Goal: Task Accomplishment & Management: Manage account settings

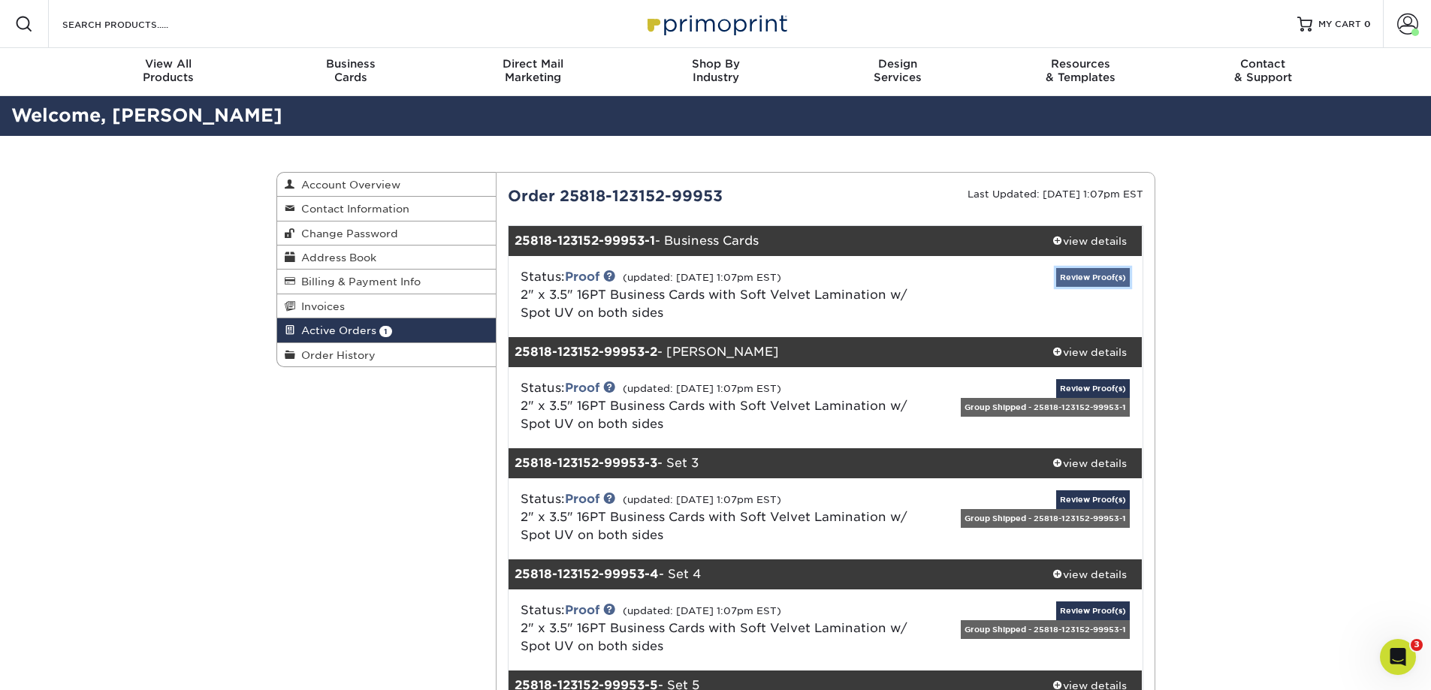
click at [1084, 270] on link "Review Proof(s)" at bounding box center [1093, 277] width 74 height 19
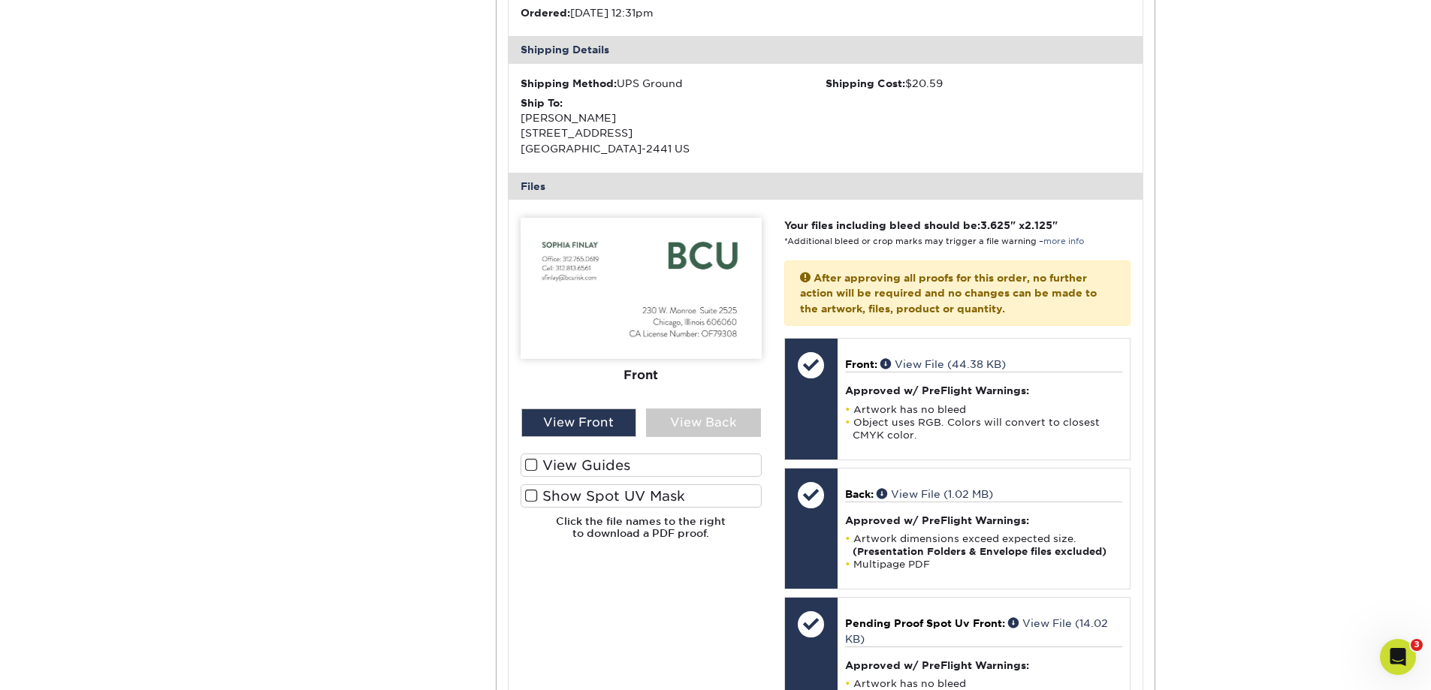
scroll to position [451, 0]
click at [716, 423] on div "View Back" at bounding box center [703, 421] width 115 height 29
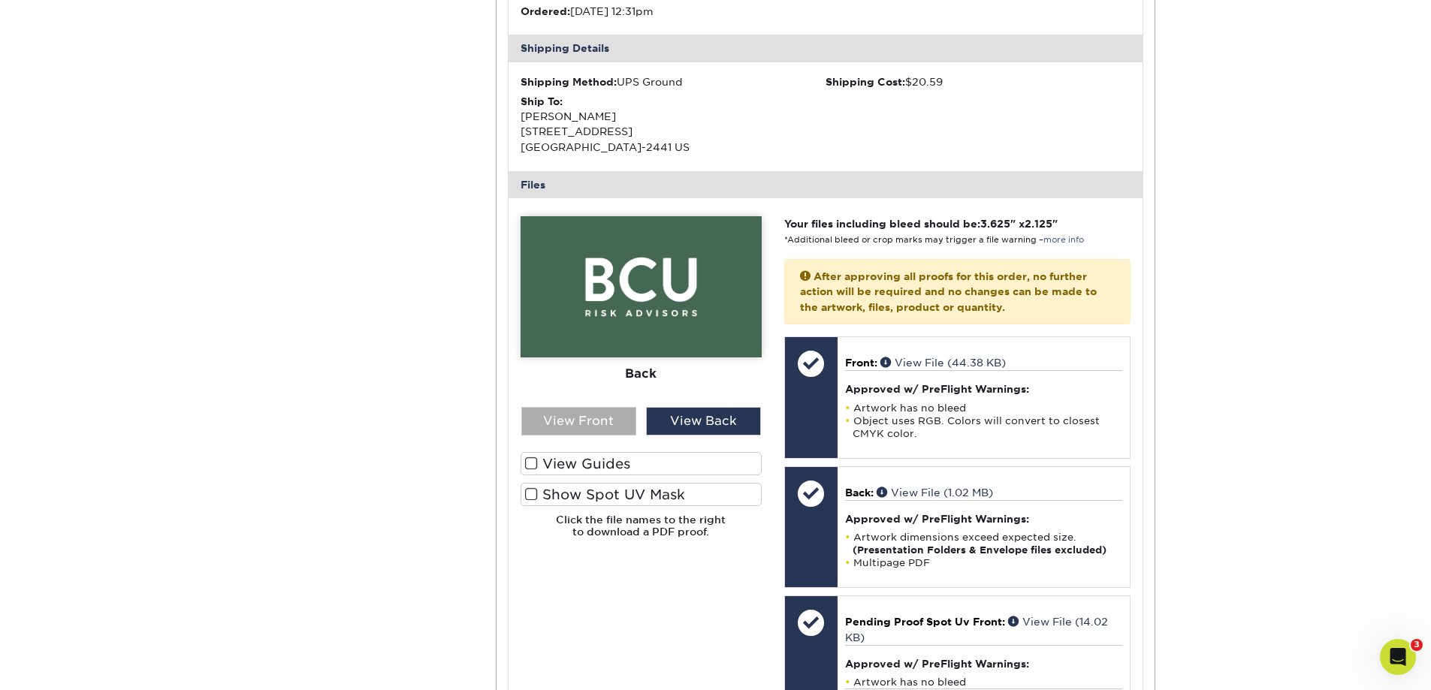
click at [599, 417] on div "View Front" at bounding box center [578, 421] width 115 height 29
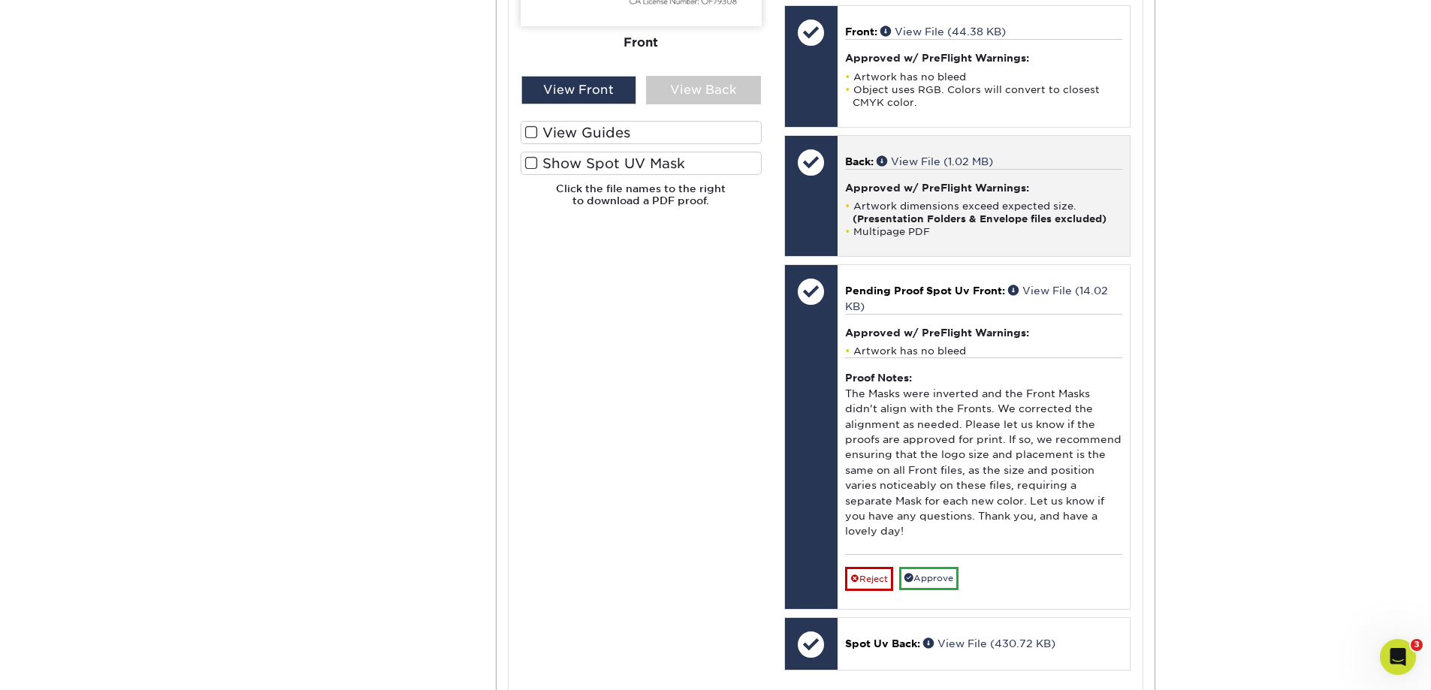
scroll to position [826, 0]
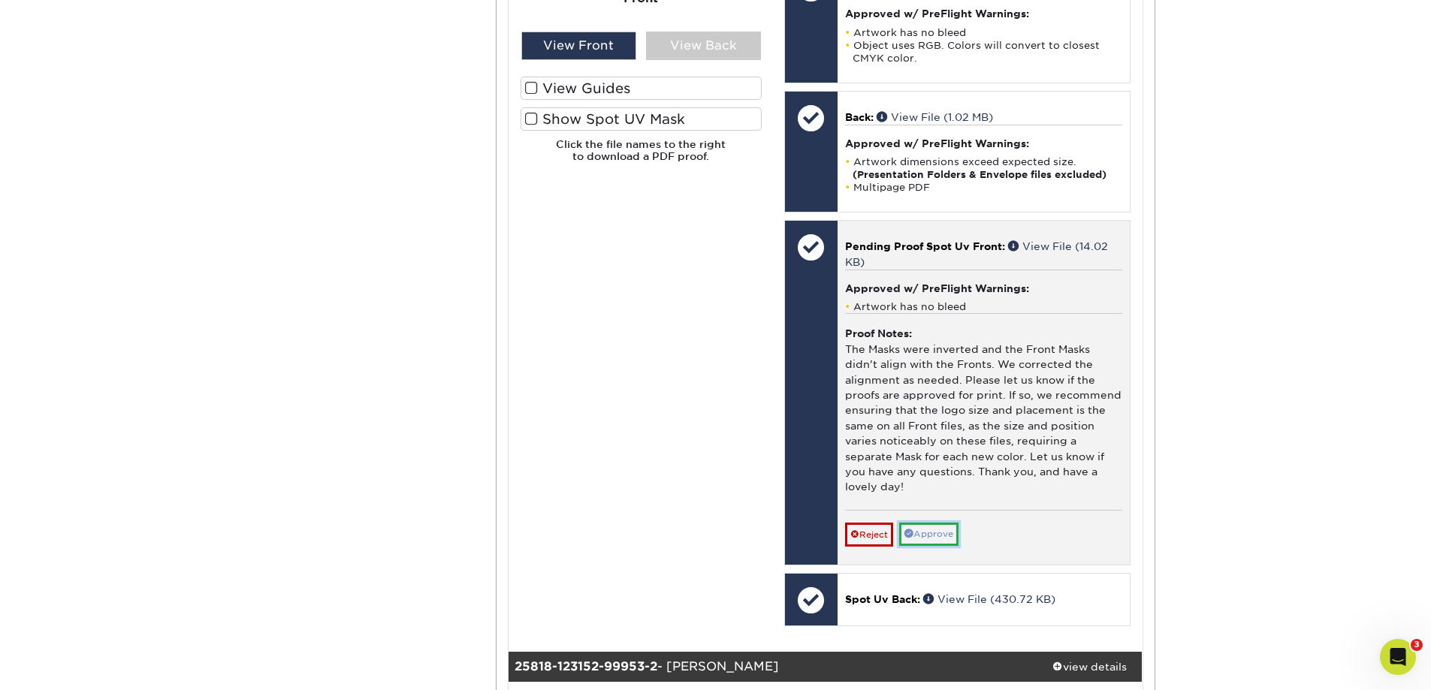
click at [947, 537] on link "Approve" at bounding box center [928, 534] width 59 height 23
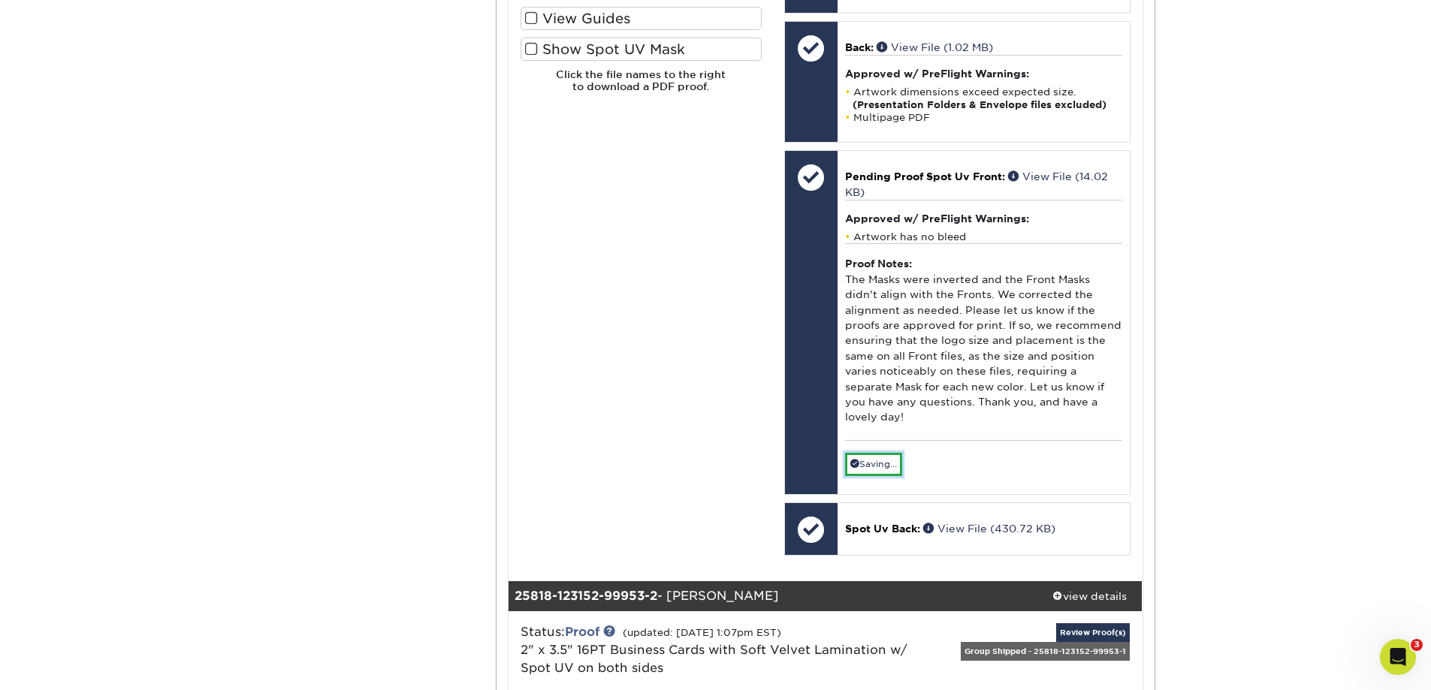
scroll to position [751, 0]
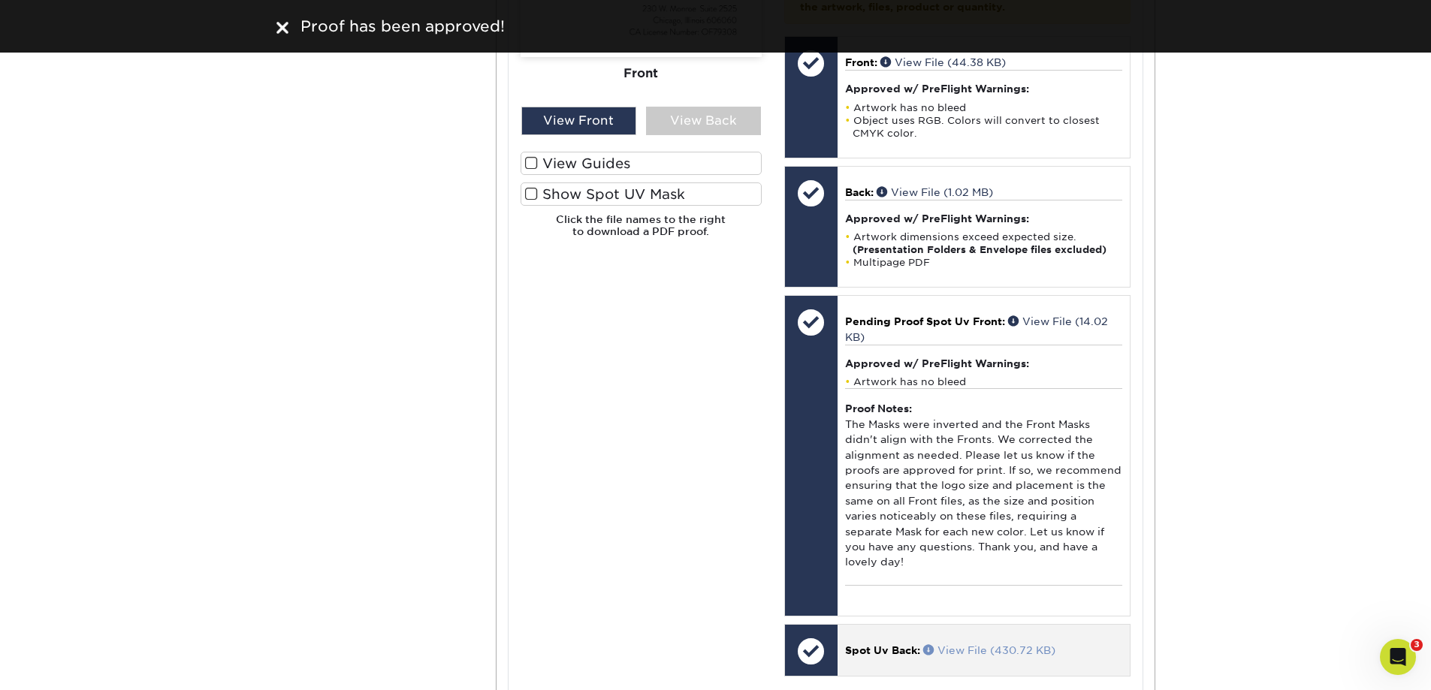
click at [1002, 650] on link "View File (430.72 KB)" at bounding box center [989, 650] width 132 height 12
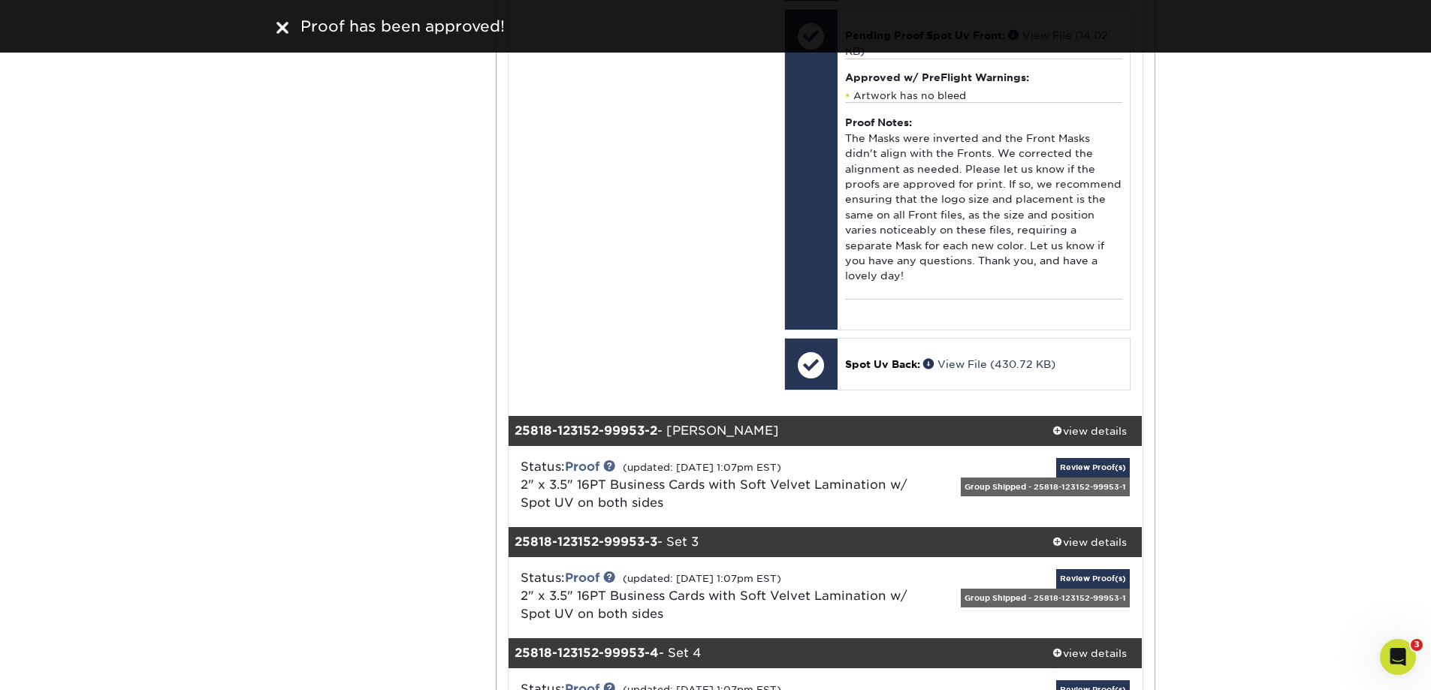
scroll to position [1051, 0]
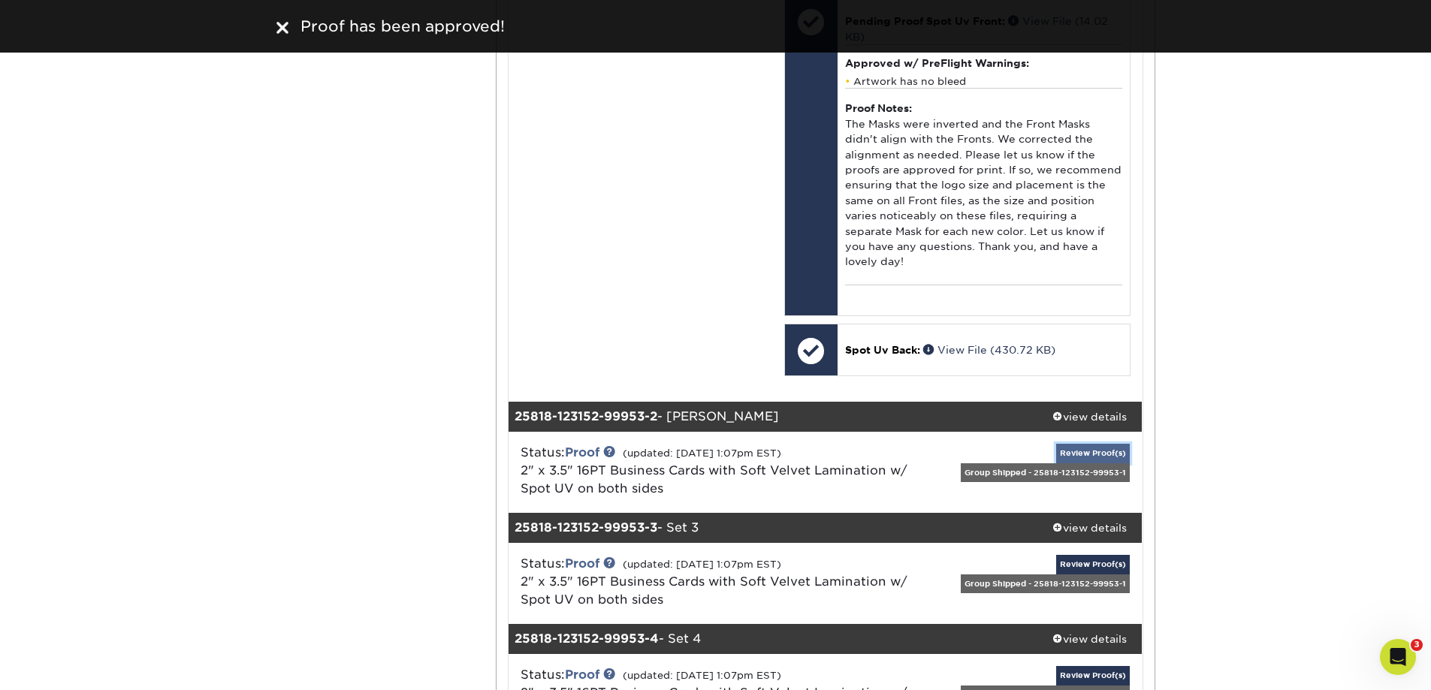
click at [1084, 450] on link "Review Proof(s)" at bounding box center [1093, 453] width 74 height 19
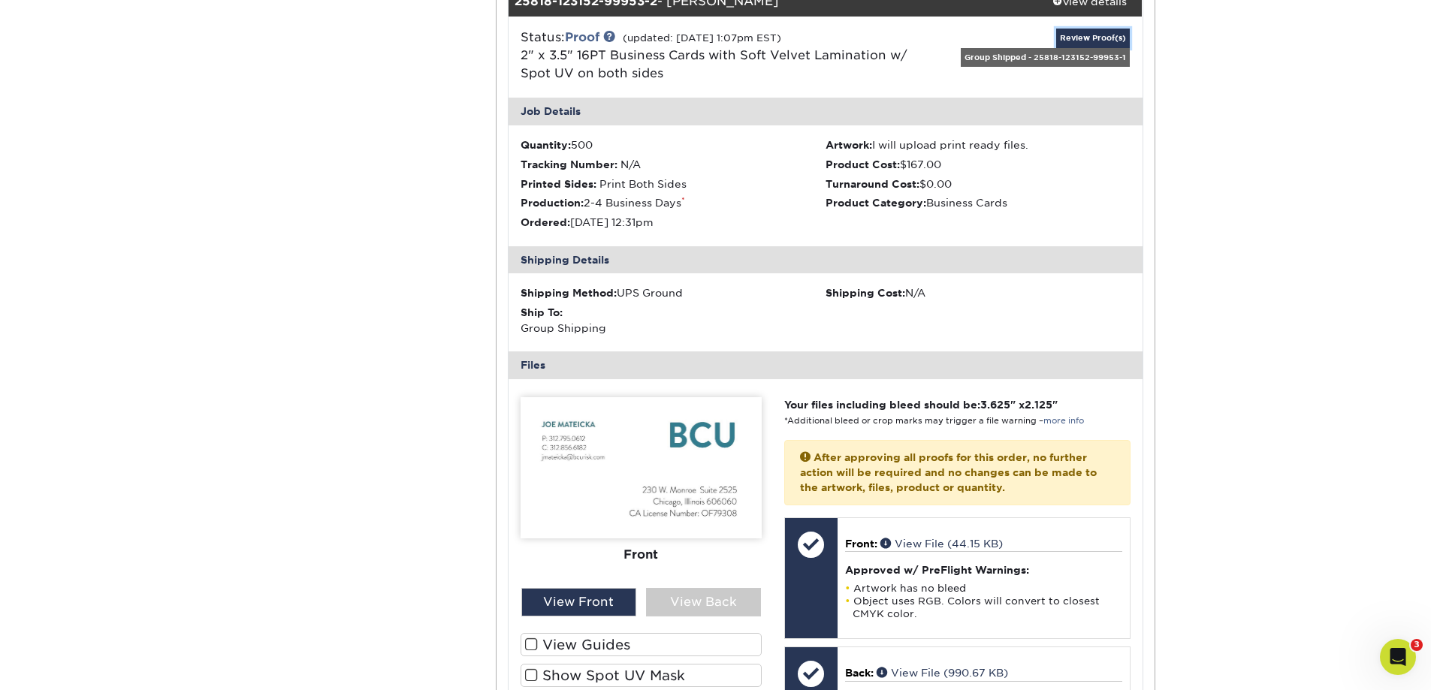
scroll to position [1502, 0]
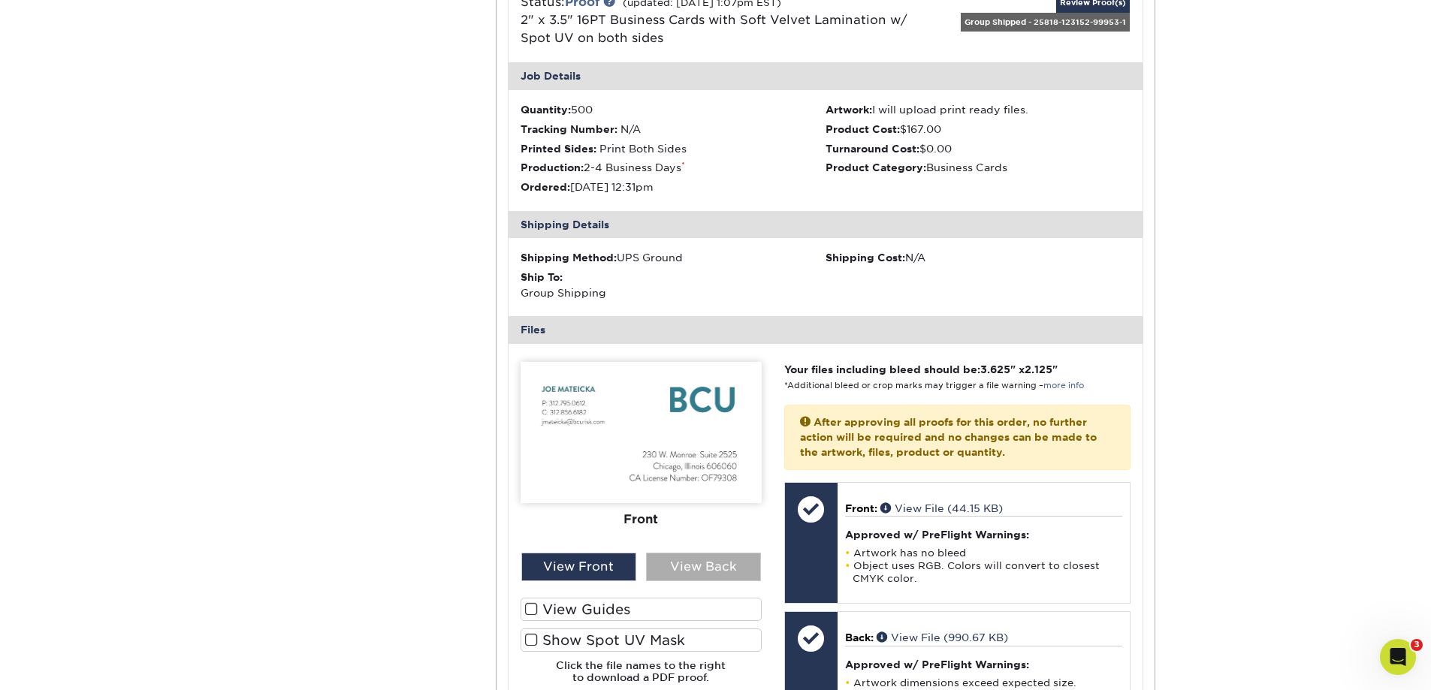
click at [701, 569] on div "View Back" at bounding box center [703, 567] width 115 height 29
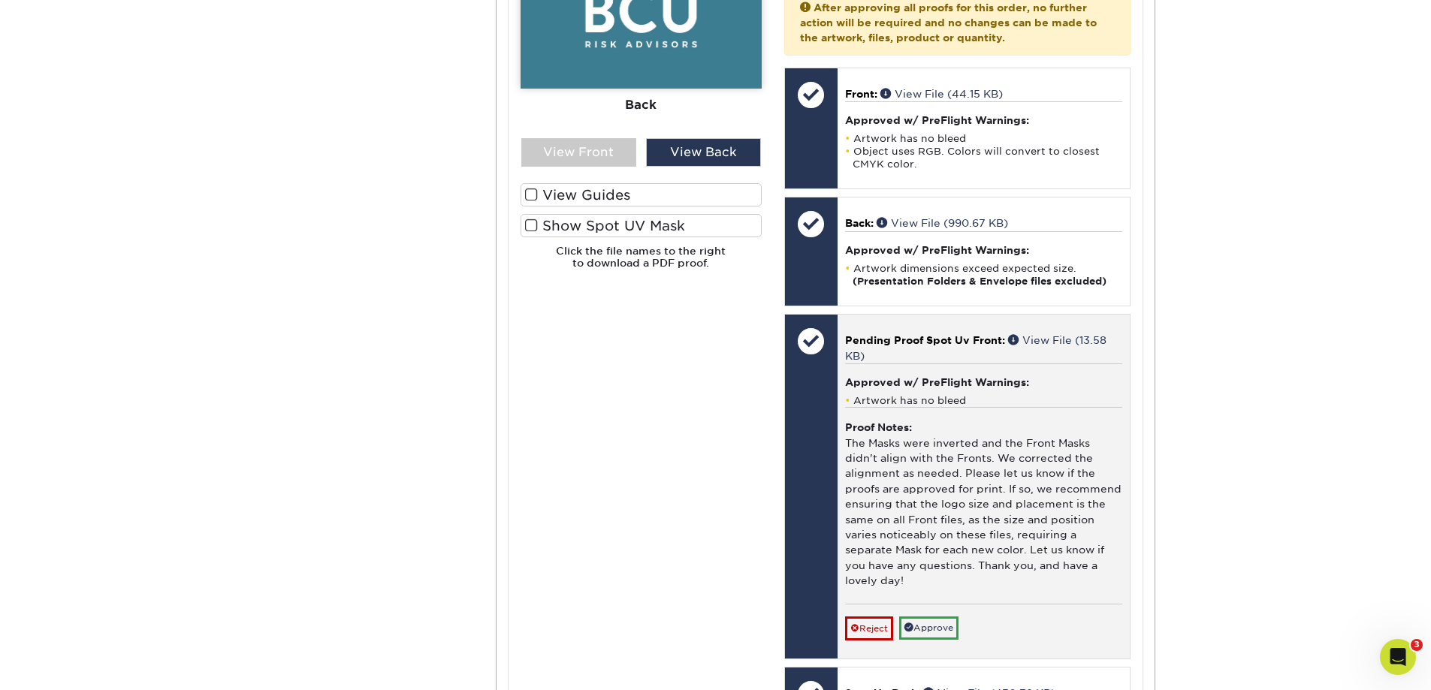
scroll to position [1953, 0]
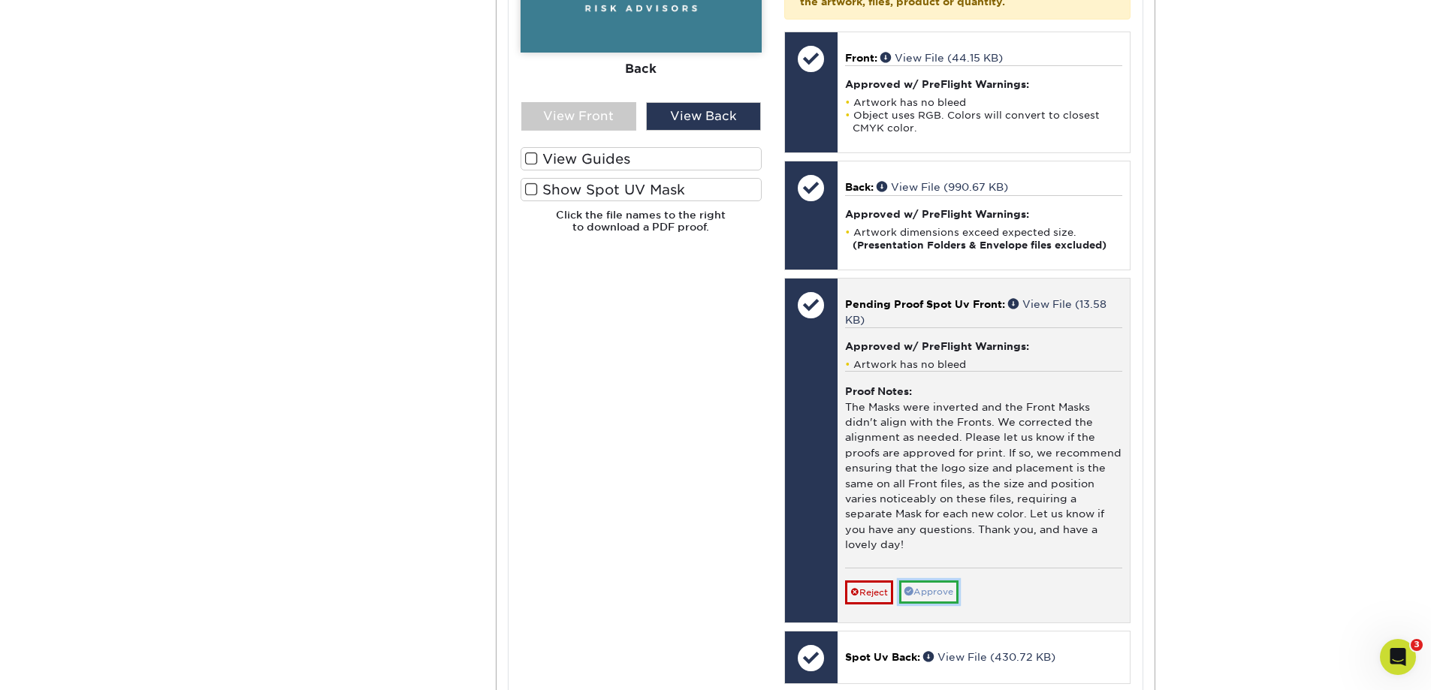
click at [930, 590] on link "Approve" at bounding box center [928, 592] width 59 height 23
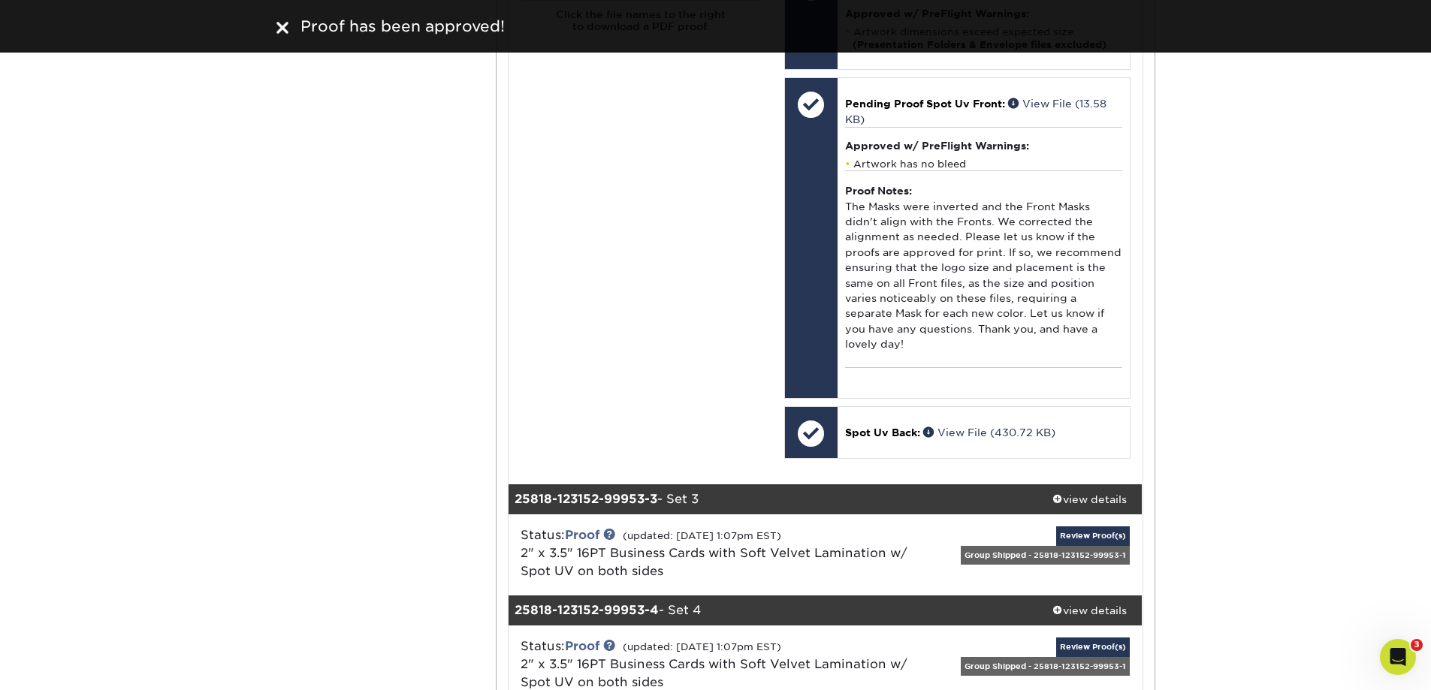
scroll to position [2178, 0]
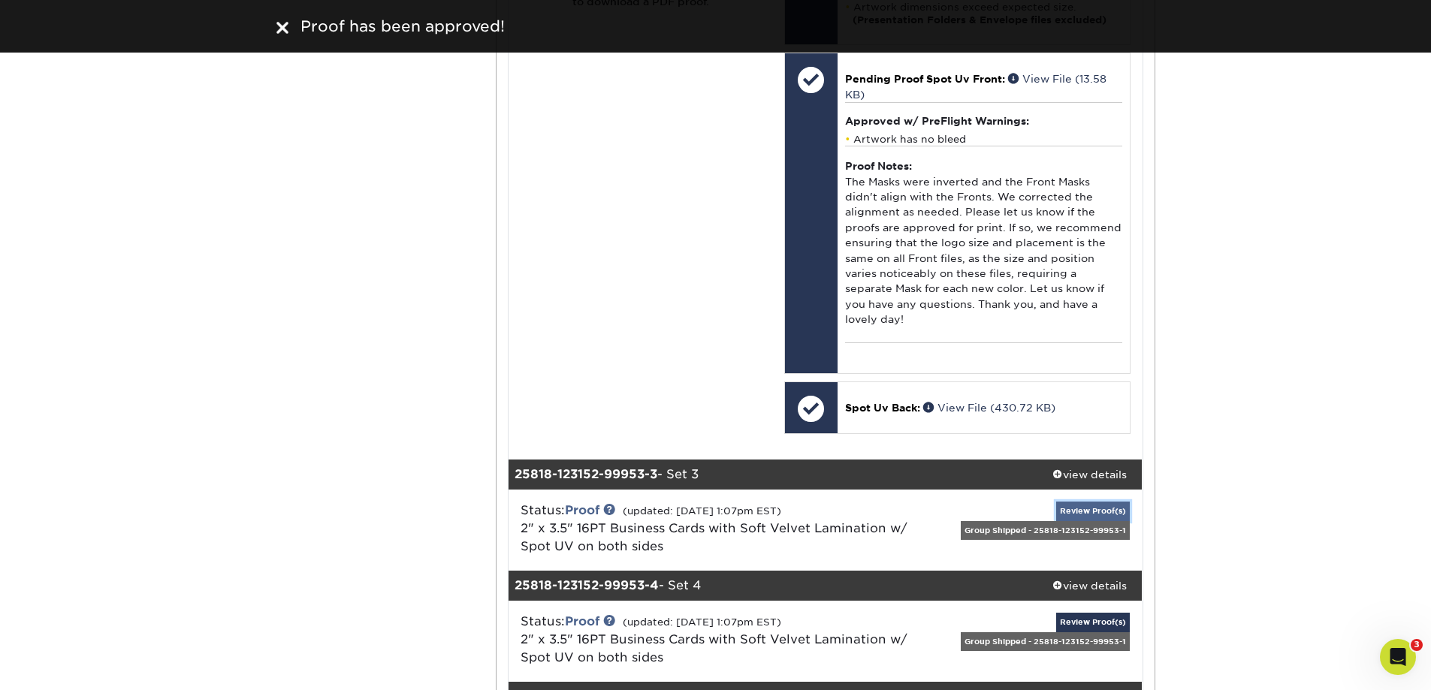
click at [1094, 511] on link "Review Proof(s)" at bounding box center [1093, 511] width 74 height 19
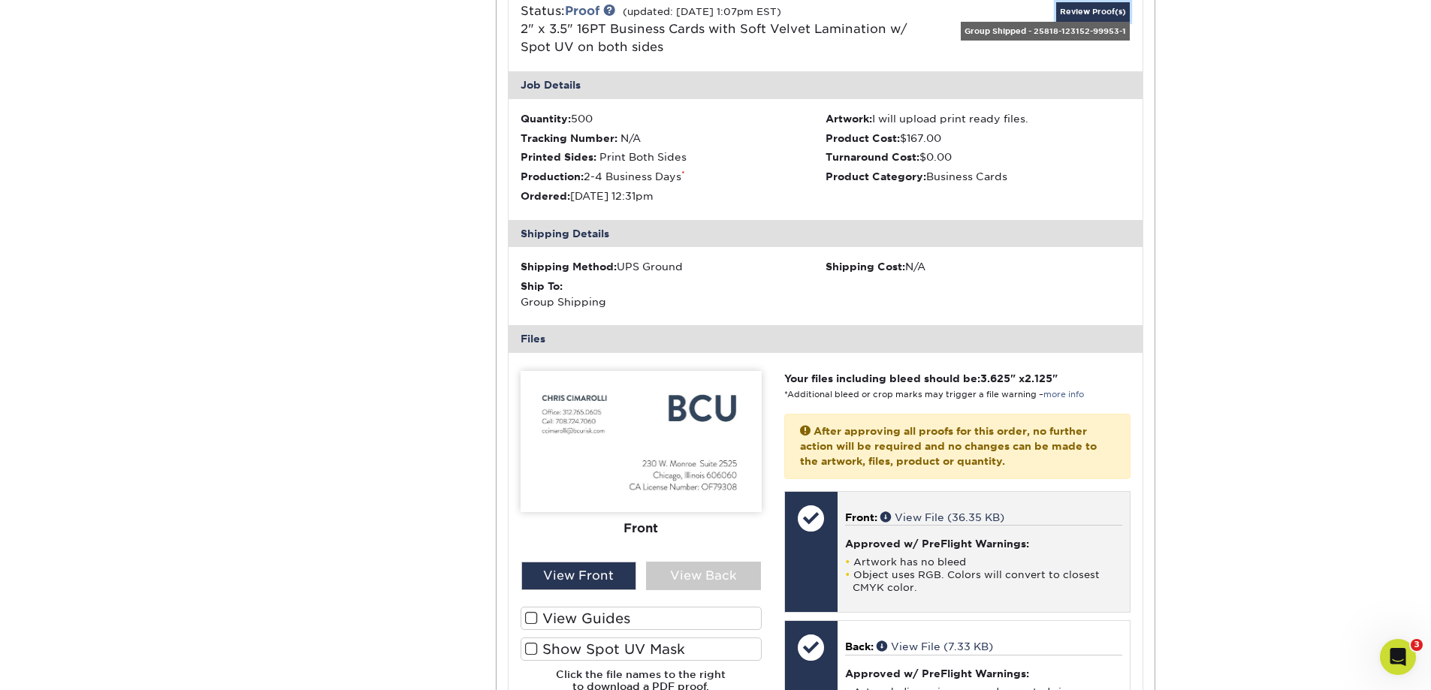
scroll to position [2704, 0]
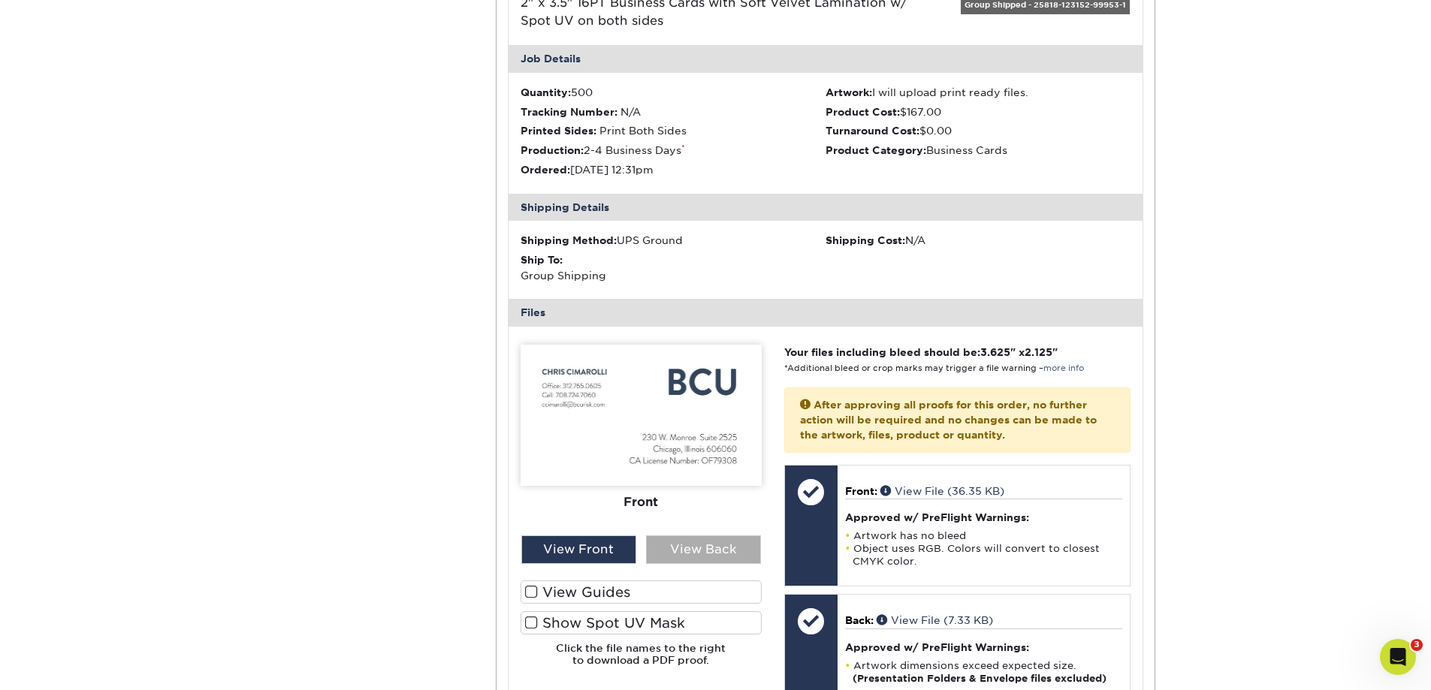
click at [716, 547] on div "View Back" at bounding box center [703, 549] width 115 height 29
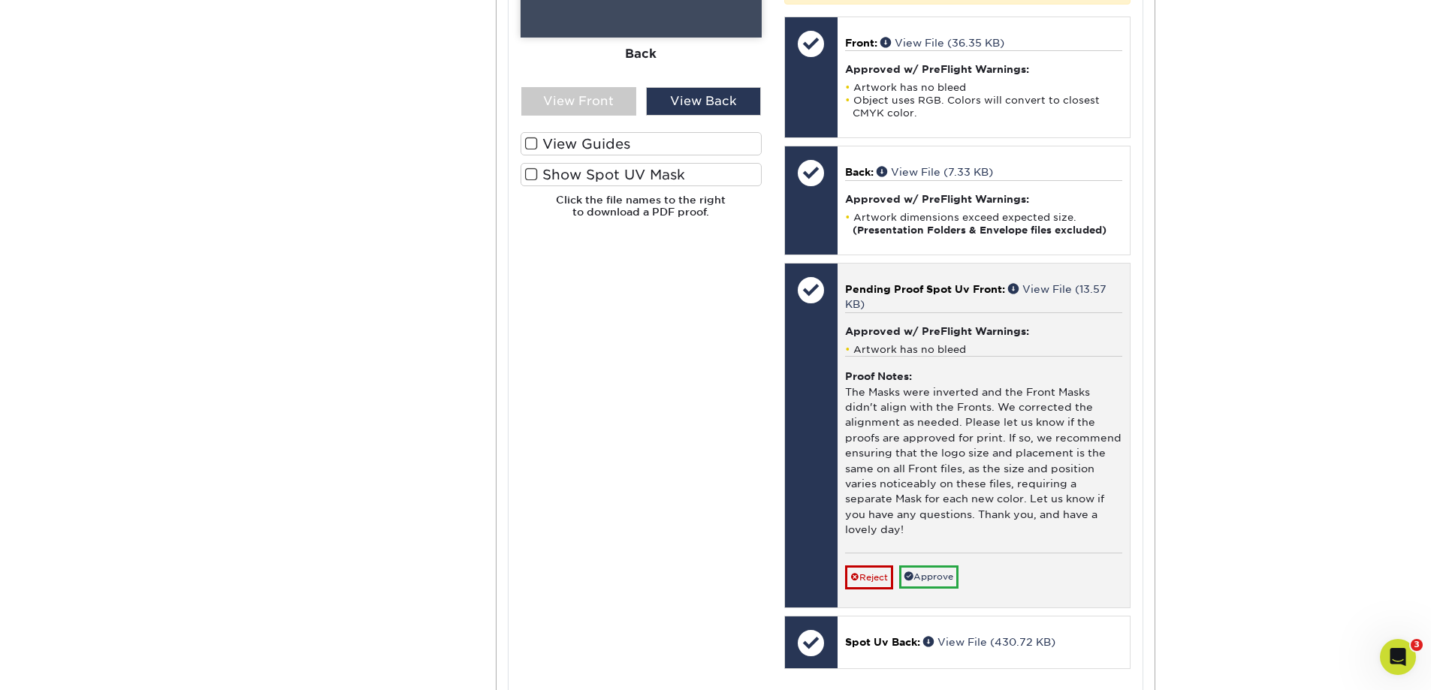
scroll to position [3154, 0]
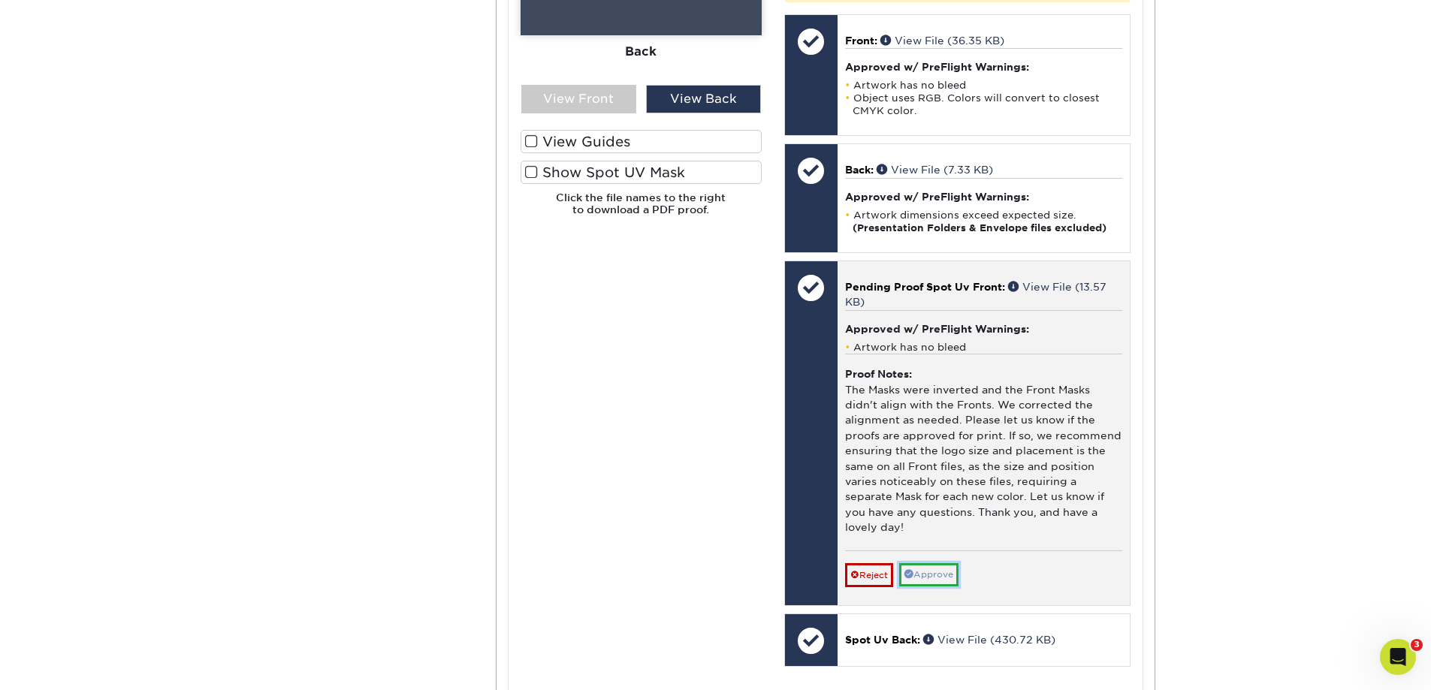
click at [929, 573] on link "Approve" at bounding box center [928, 574] width 59 height 23
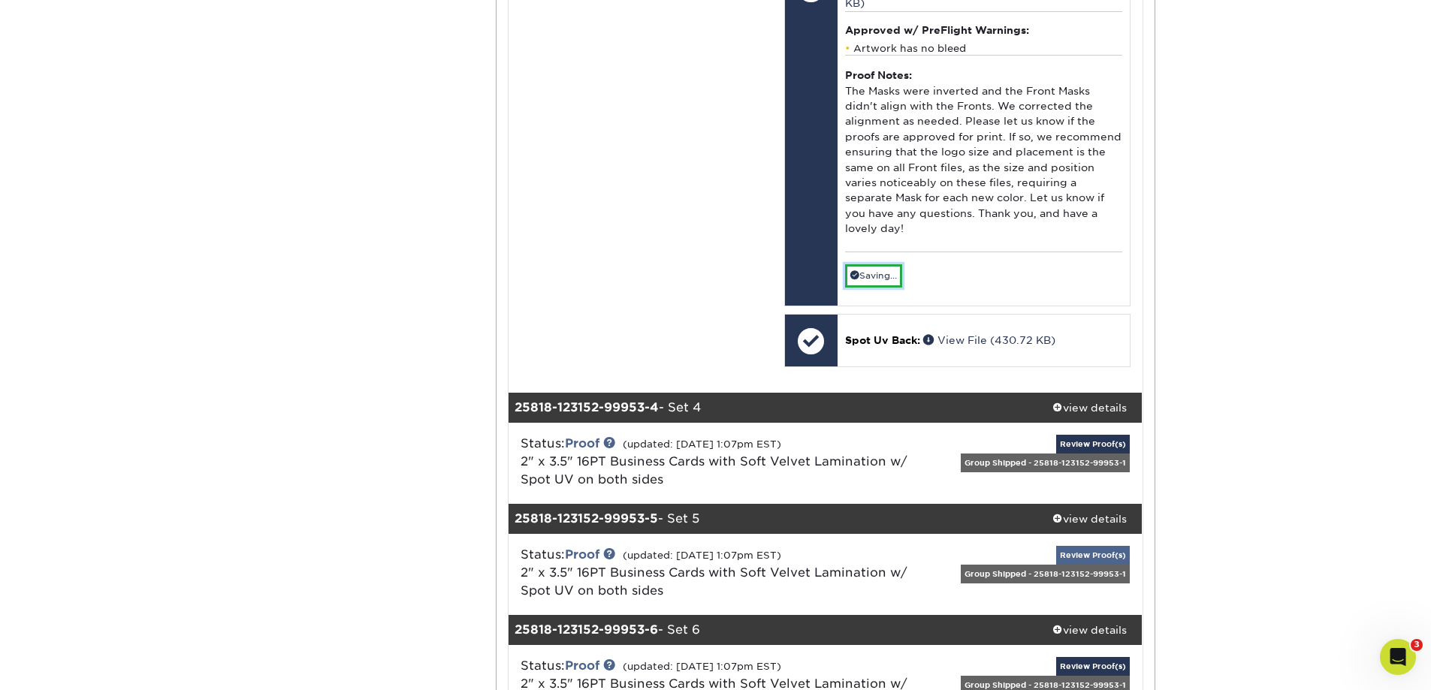
scroll to position [3455, 0]
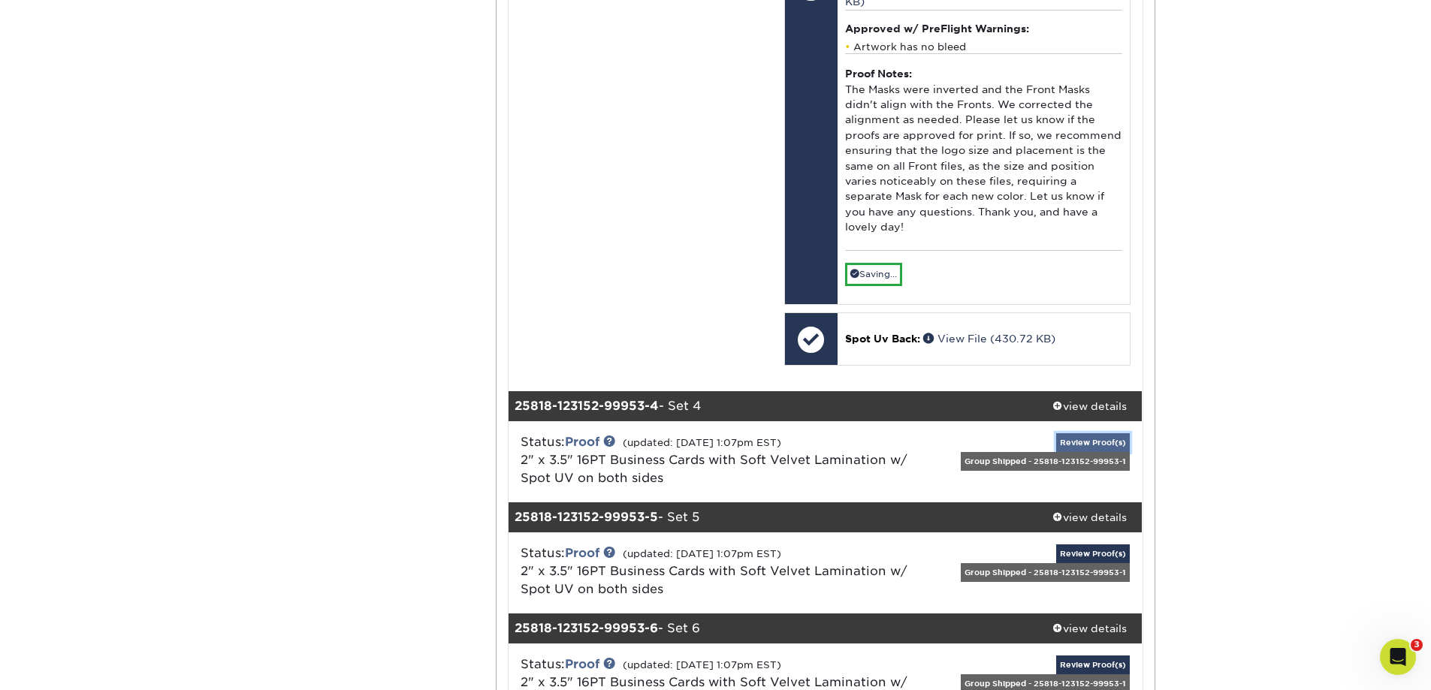
click at [1096, 437] on link "Review Proof(s)" at bounding box center [1093, 442] width 74 height 19
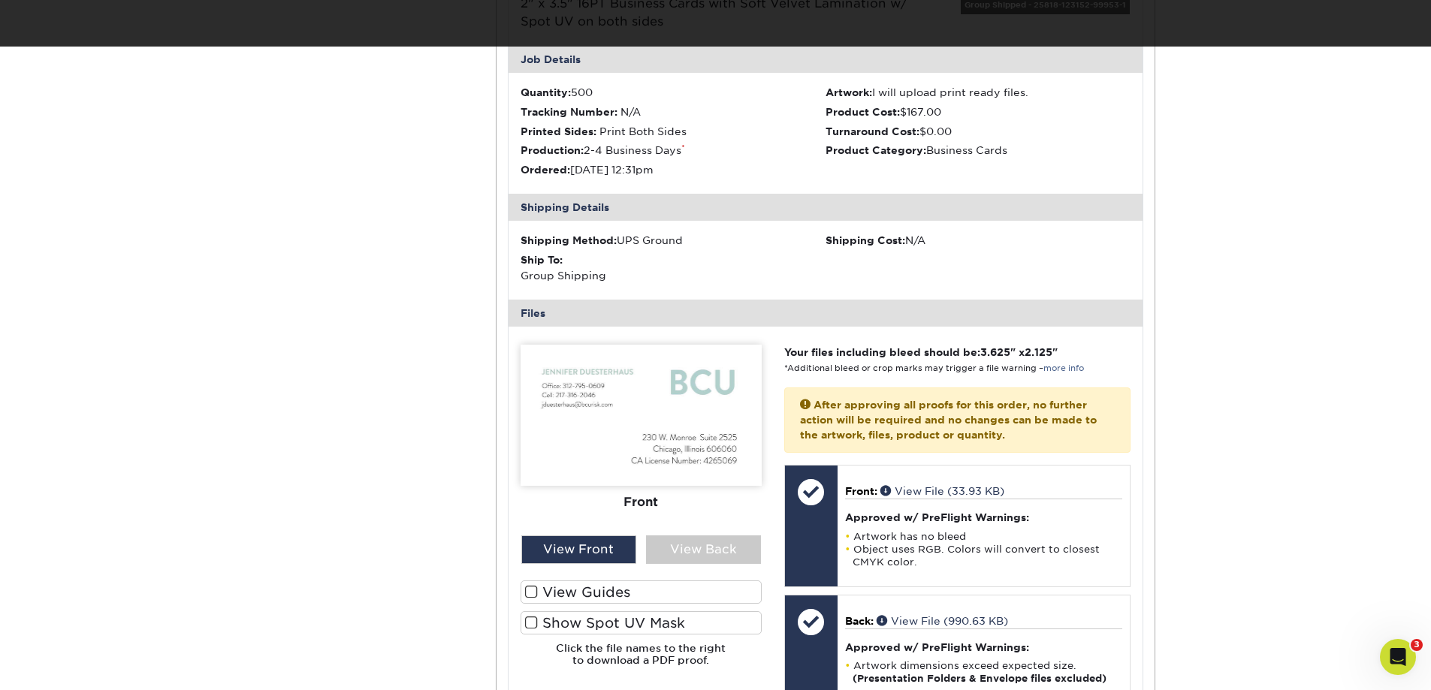
scroll to position [3881, 0]
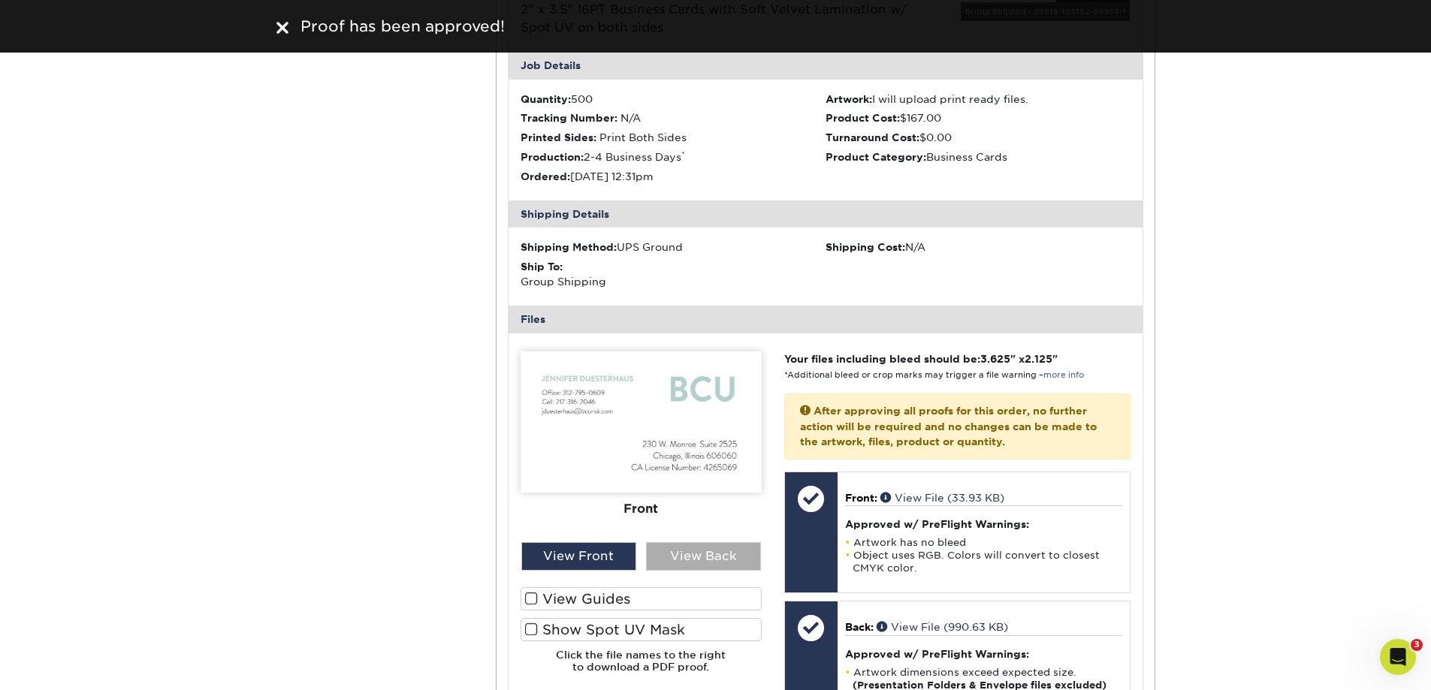
click at [716, 556] on div "View Back" at bounding box center [703, 556] width 115 height 29
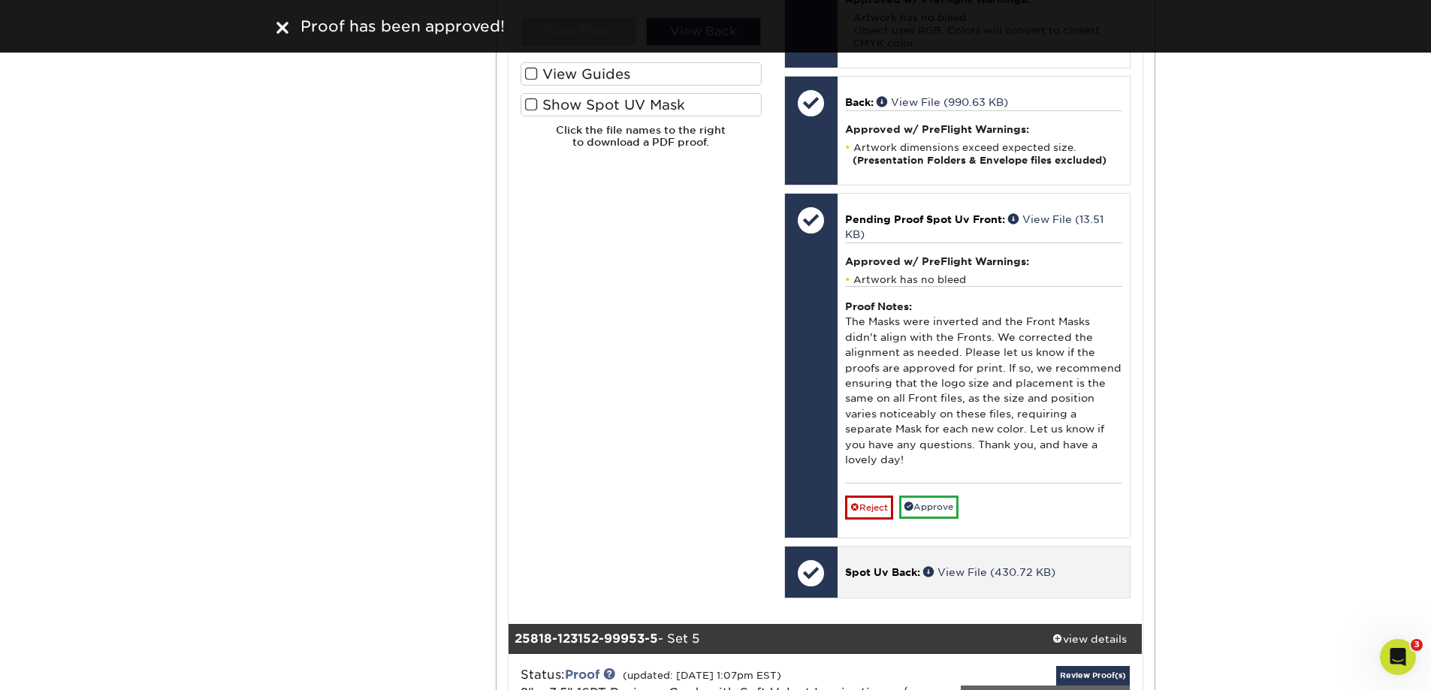
scroll to position [4407, 0]
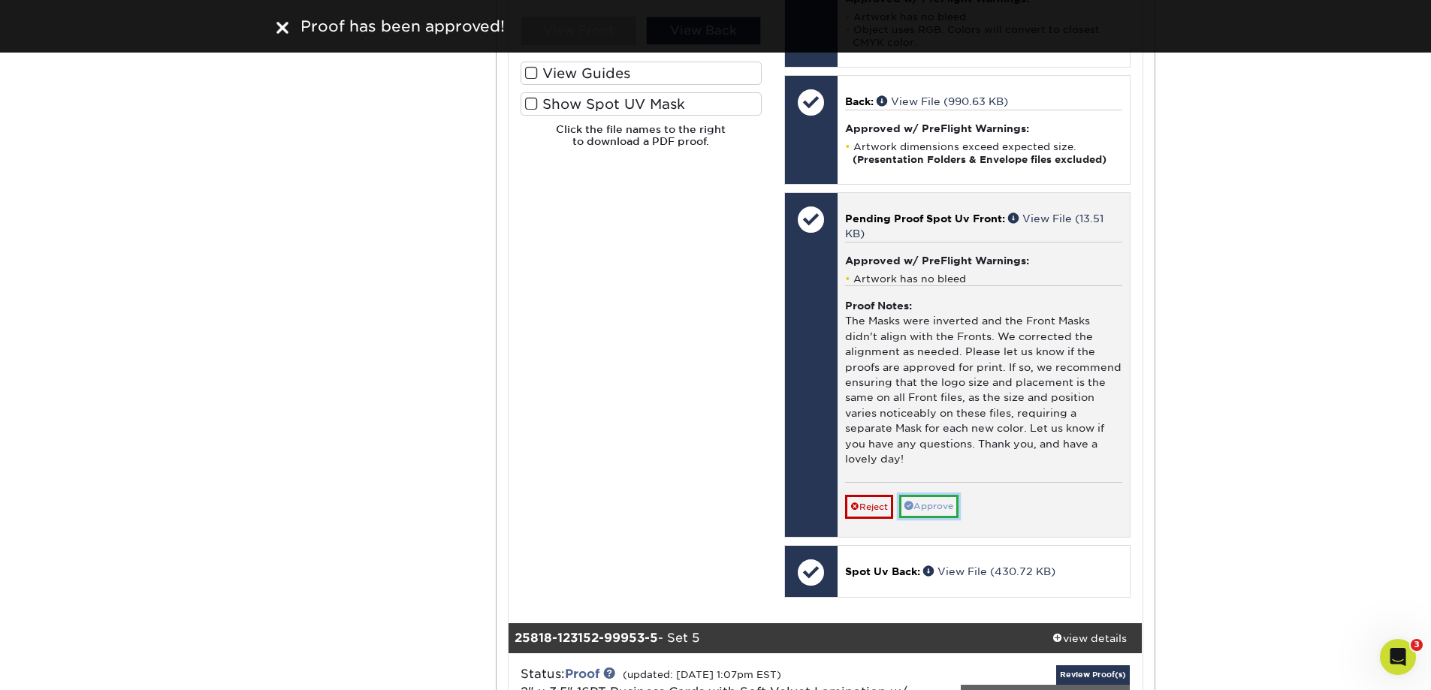
click at [936, 506] on link "Approve" at bounding box center [928, 506] width 59 height 23
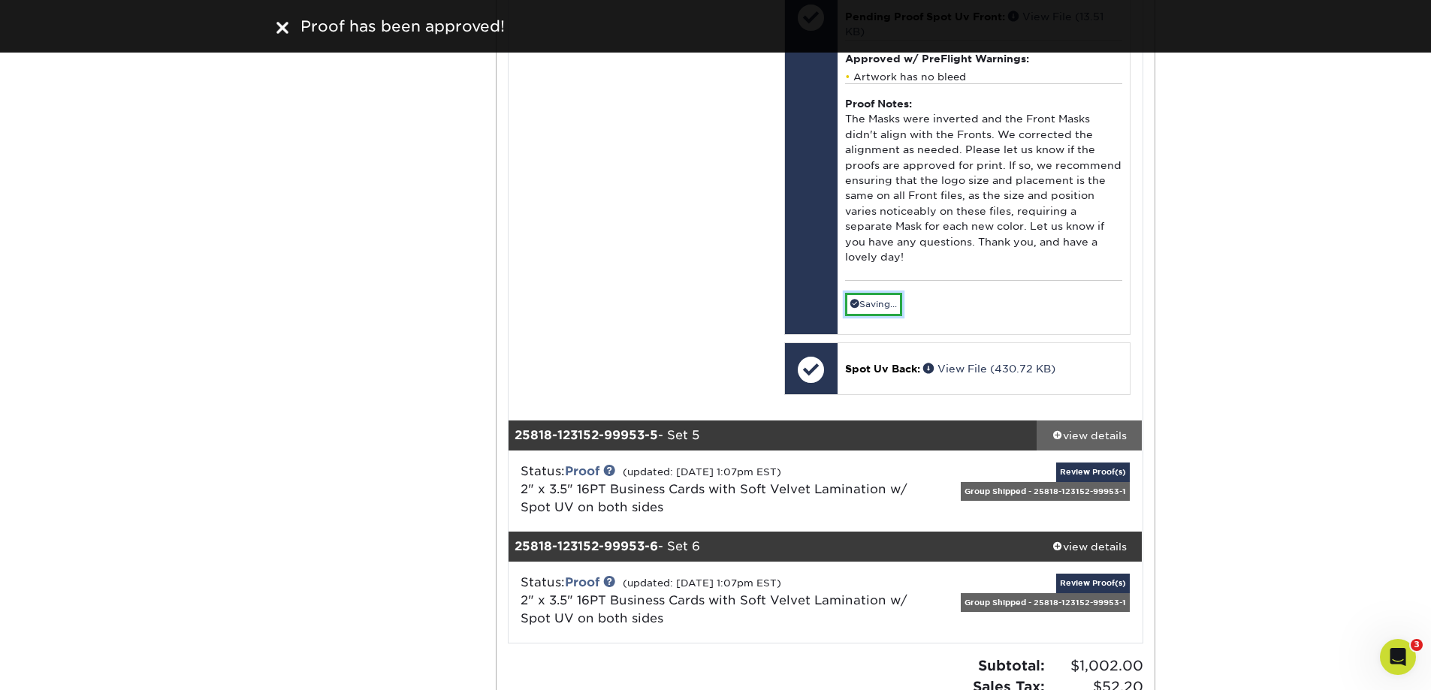
scroll to position [4632, 0]
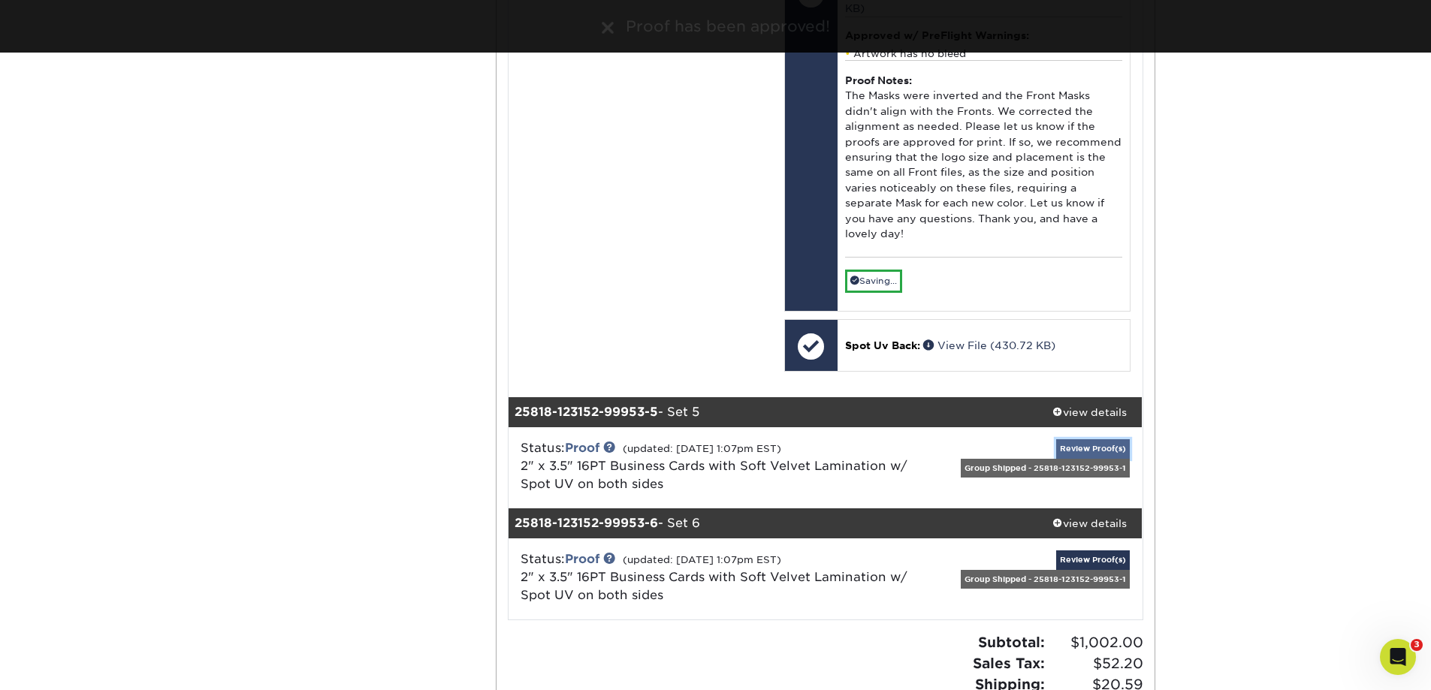
click at [1105, 451] on link "Review Proof(s)" at bounding box center [1093, 448] width 74 height 19
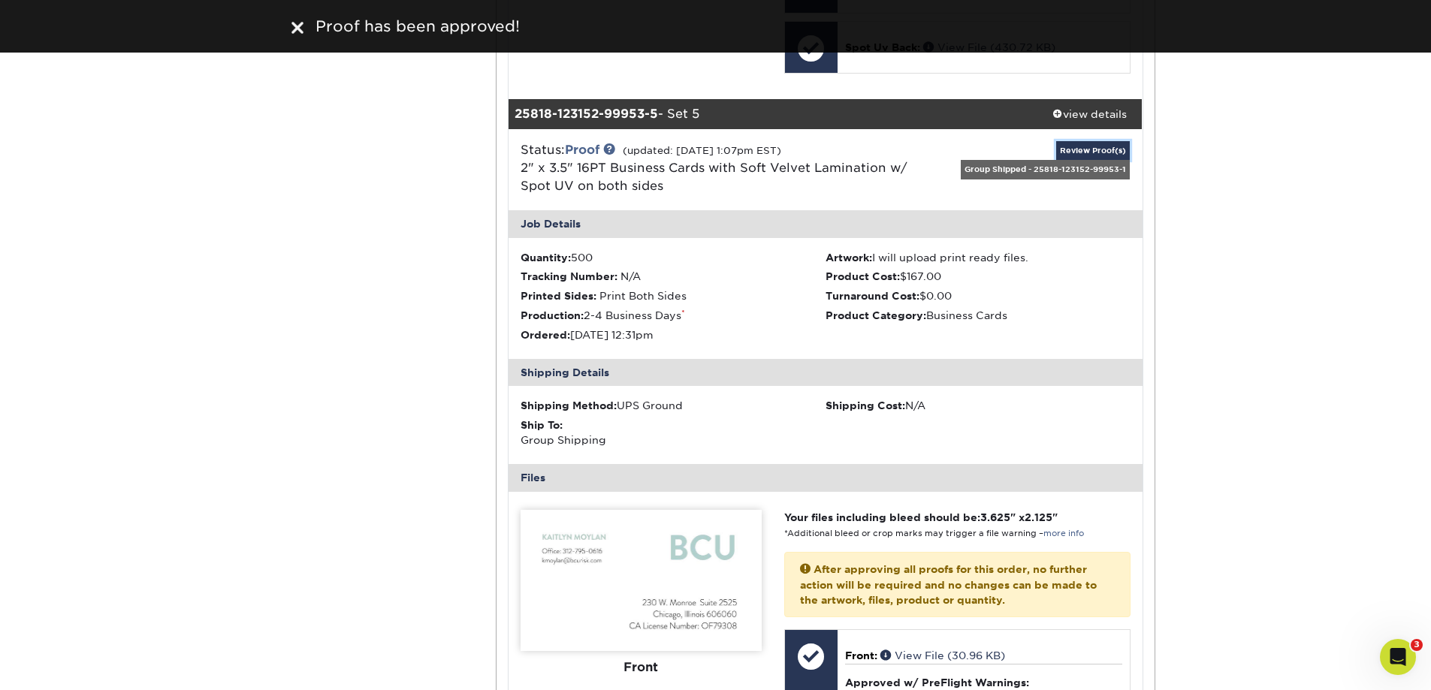
scroll to position [5008, 0]
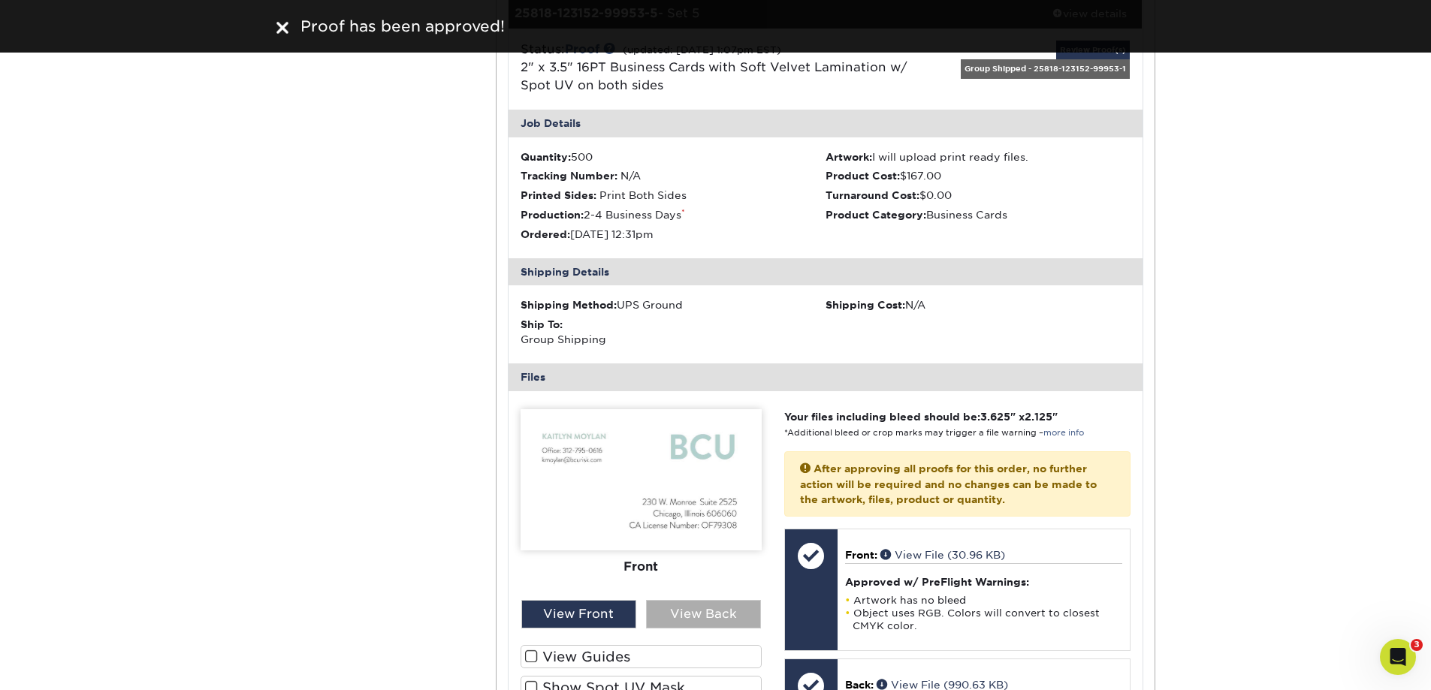
click at [716, 615] on div "View Back" at bounding box center [703, 614] width 115 height 29
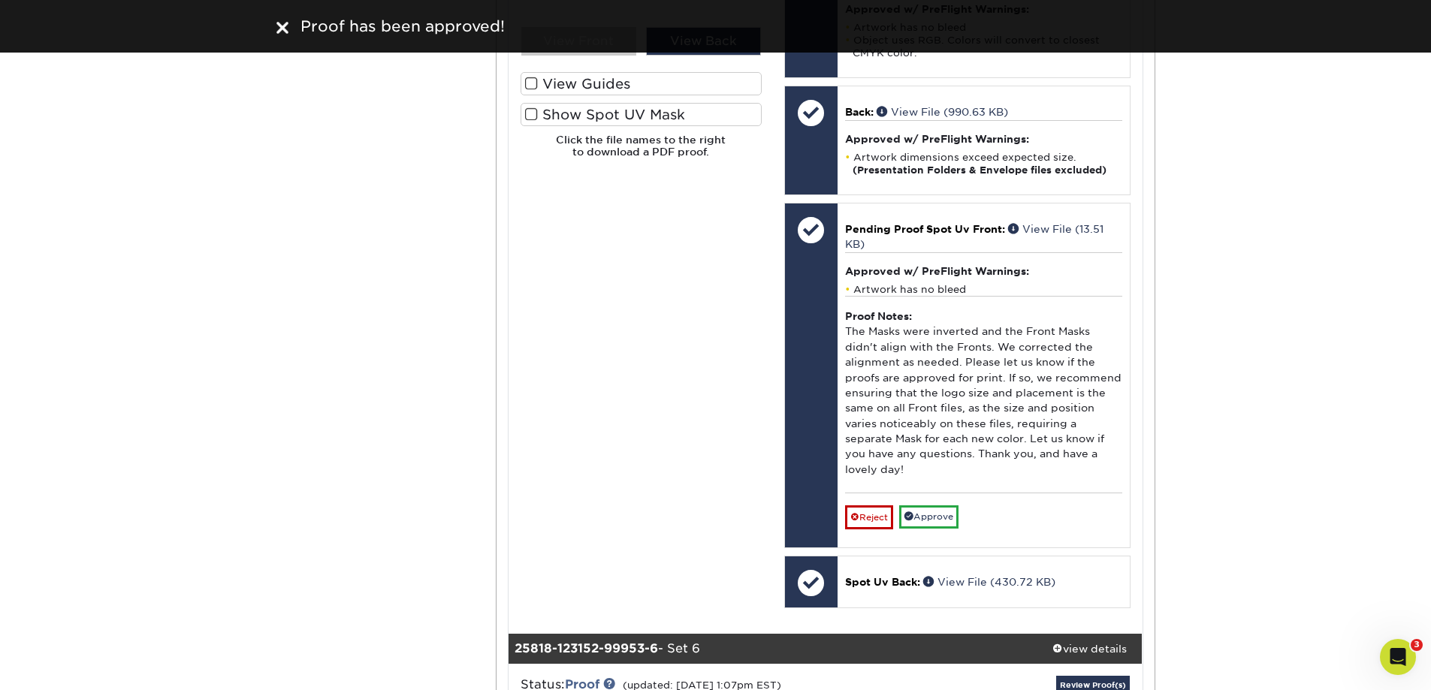
scroll to position [5609, 0]
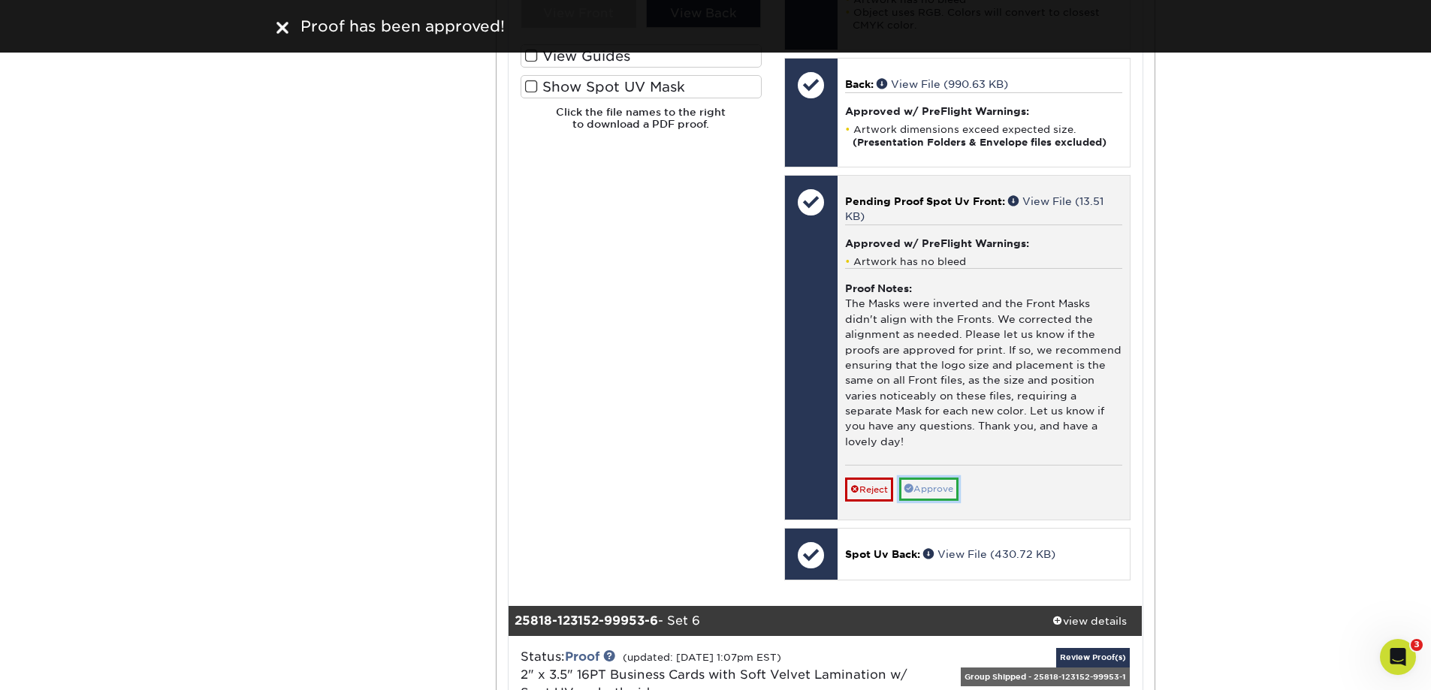
click at [937, 489] on link "Approve" at bounding box center [928, 489] width 59 height 23
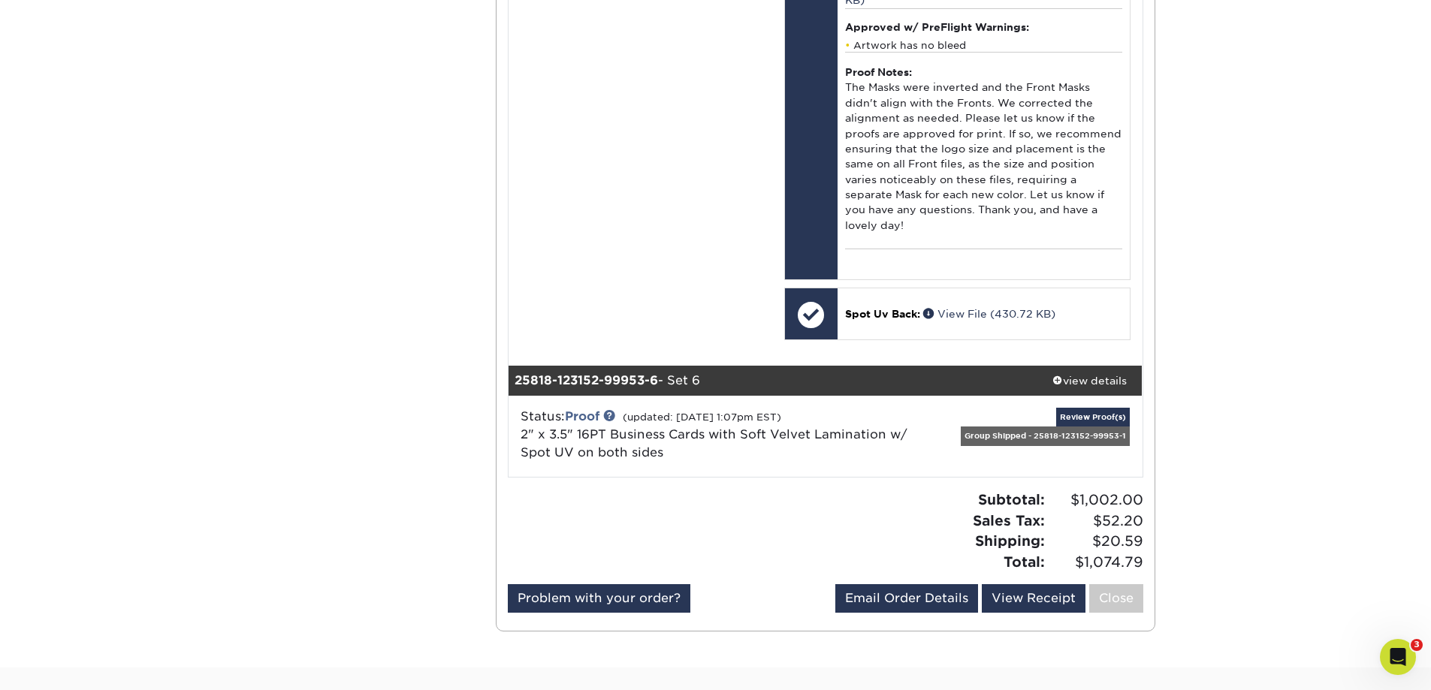
scroll to position [5834, 0]
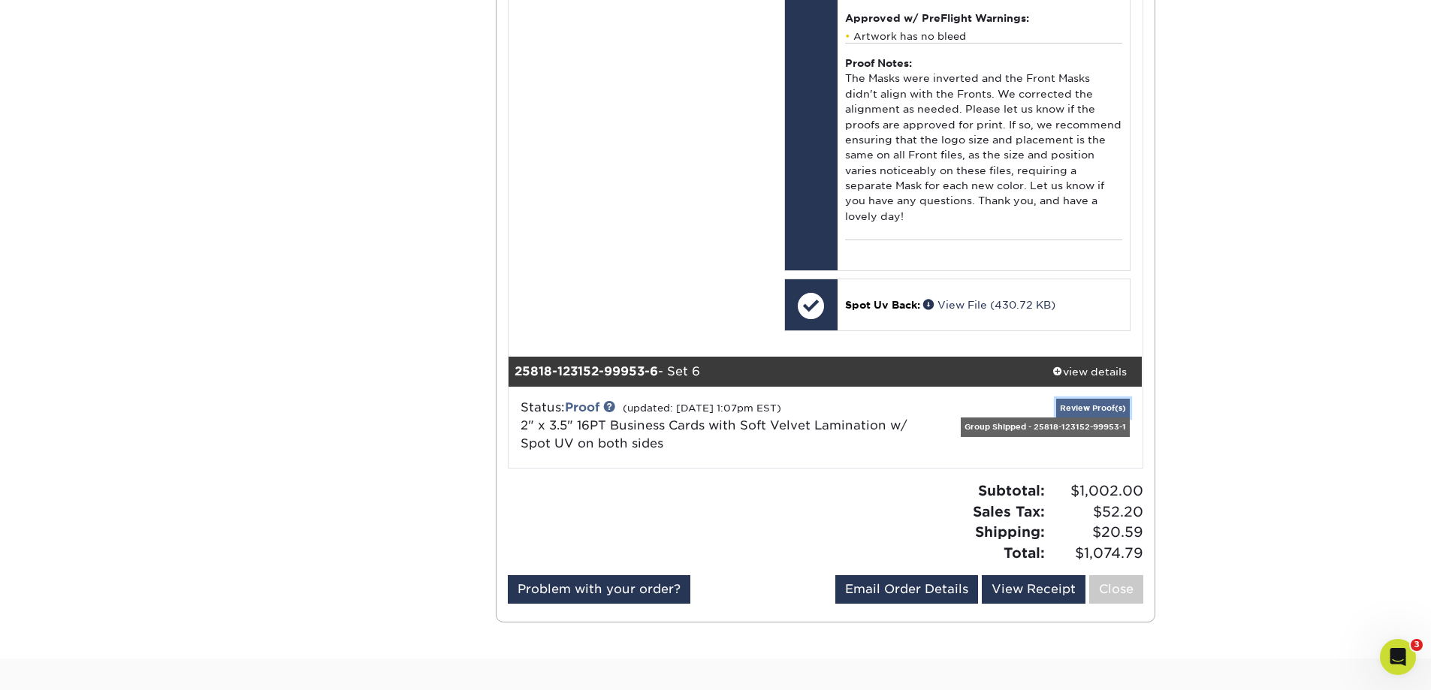
click at [1093, 412] on link "Review Proof(s)" at bounding box center [1093, 408] width 74 height 19
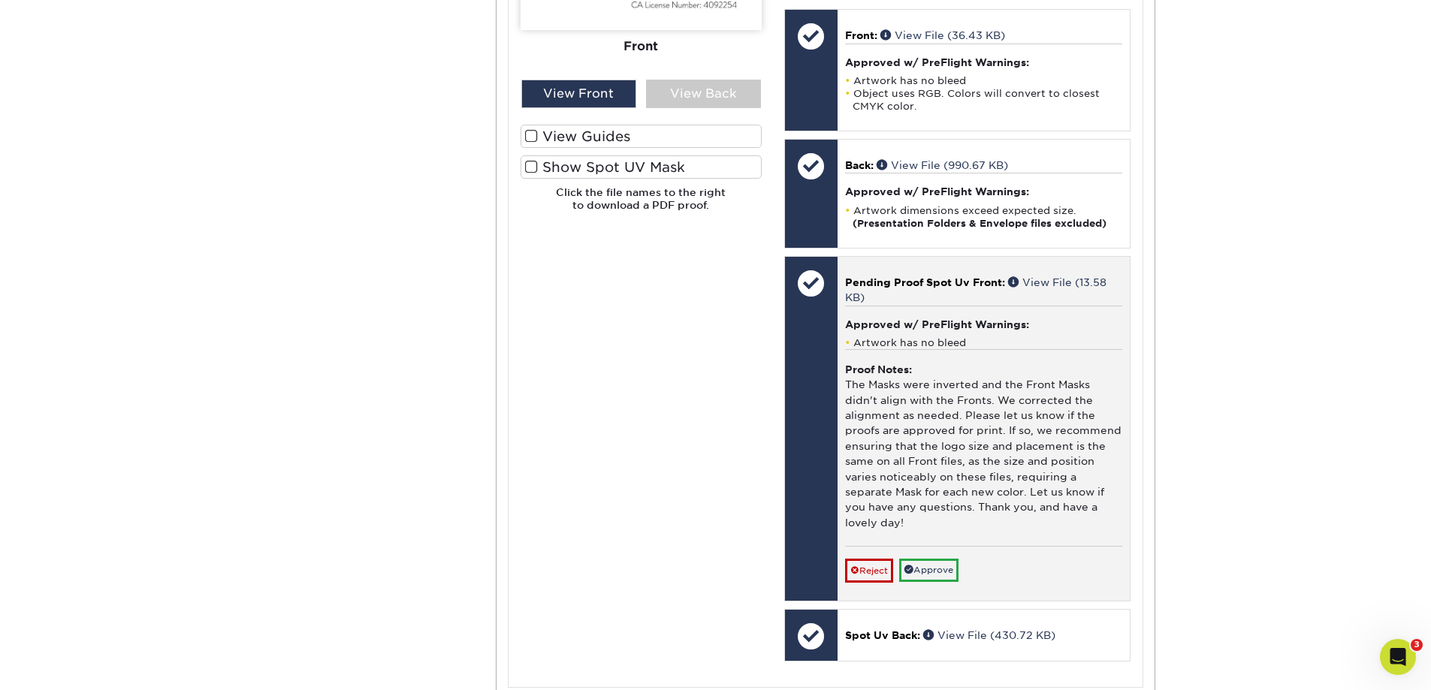
scroll to position [6735, 0]
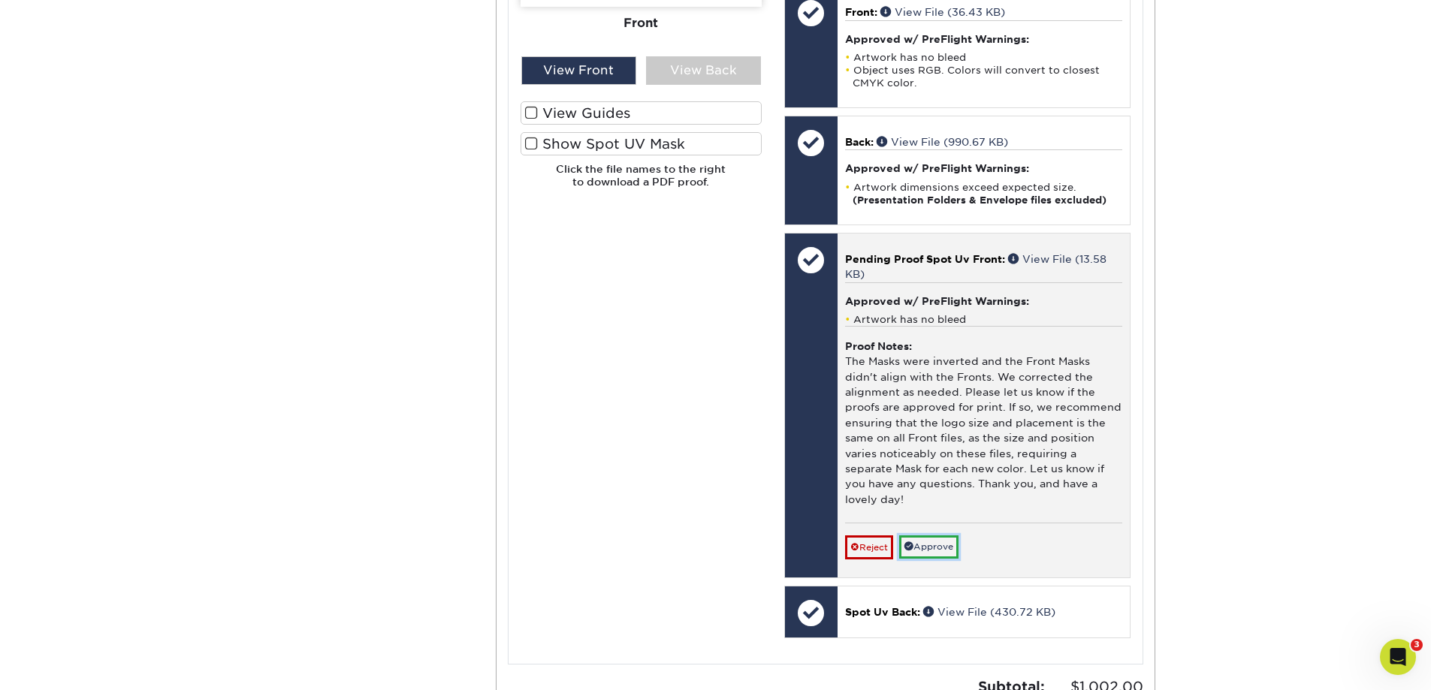
click at [928, 550] on link "Approve" at bounding box center [928, 546] width 59 height 23
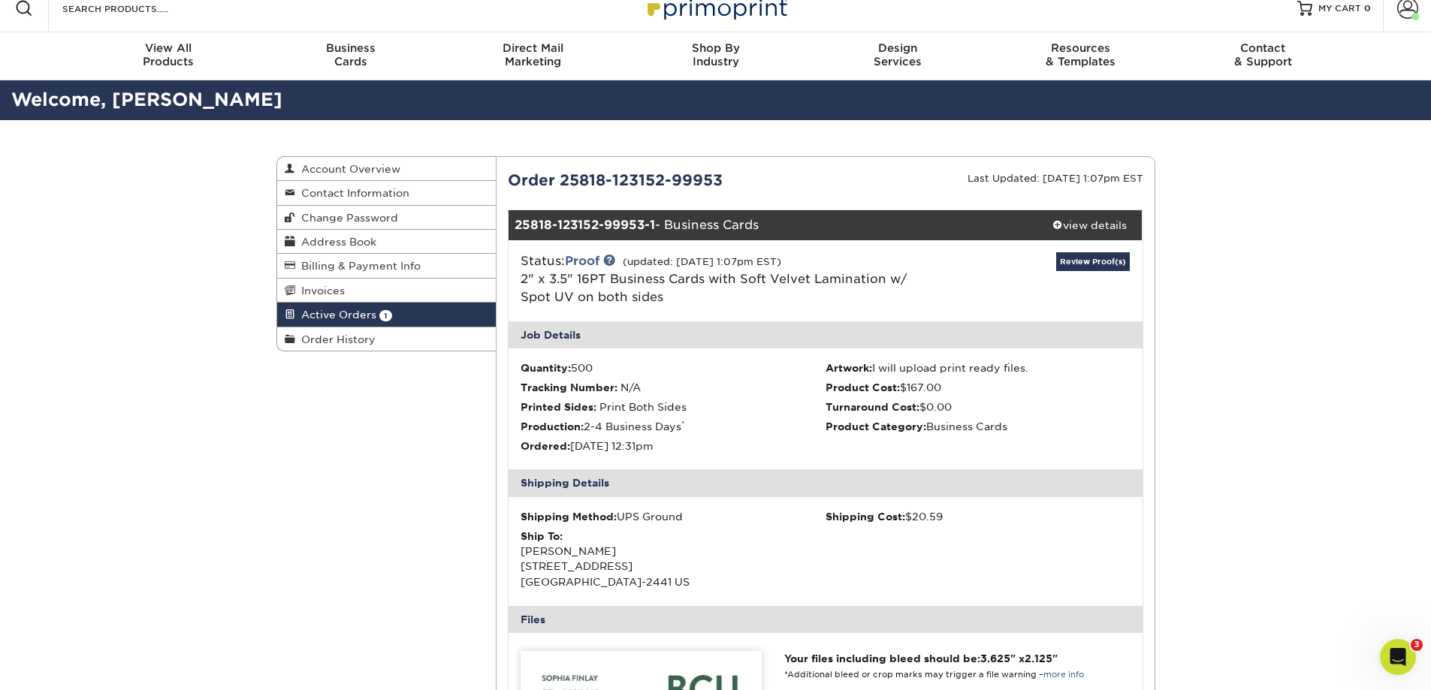
scroll to position [0, 0]
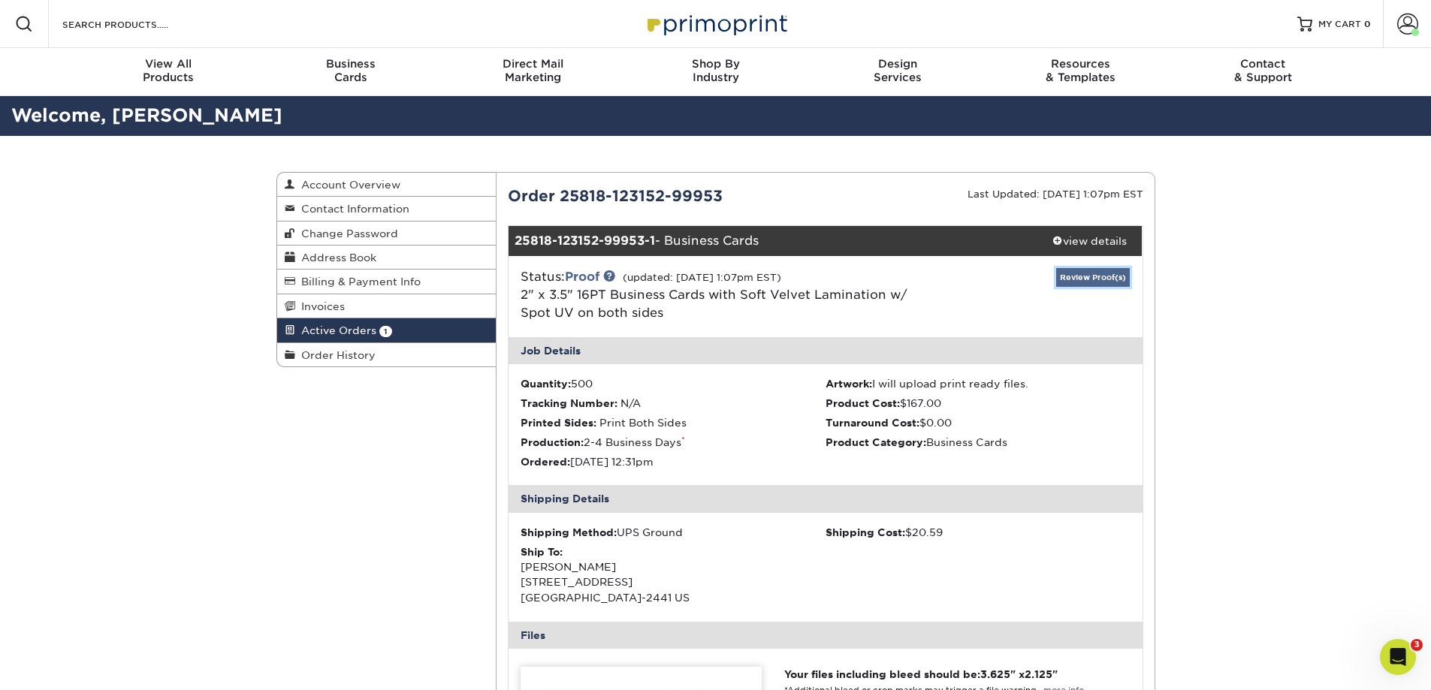
click at [1094, 277] on link "Review Proof(s)" at bounding box center [1093, 277] width 74 height 19
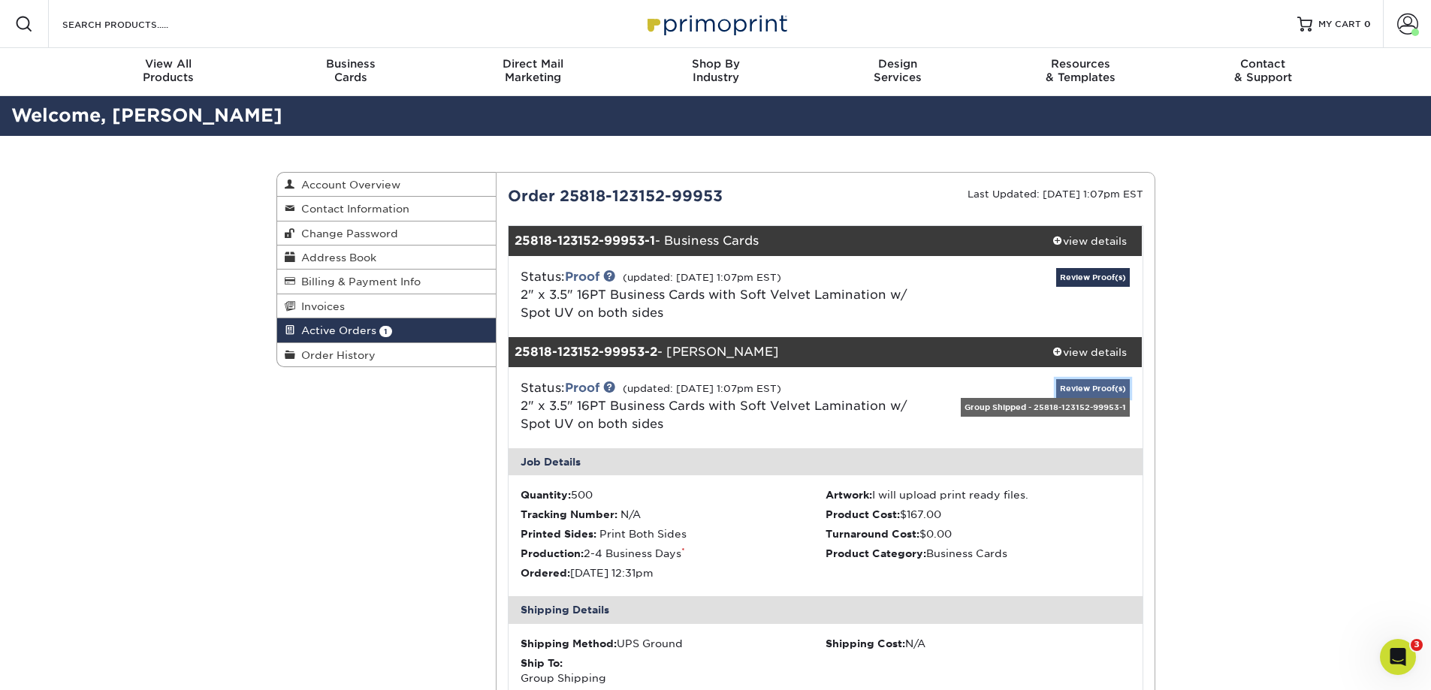
click at [1108, 381] on link "Review Proof(s)" at bounding box center [1093, 388] width 74 height 19
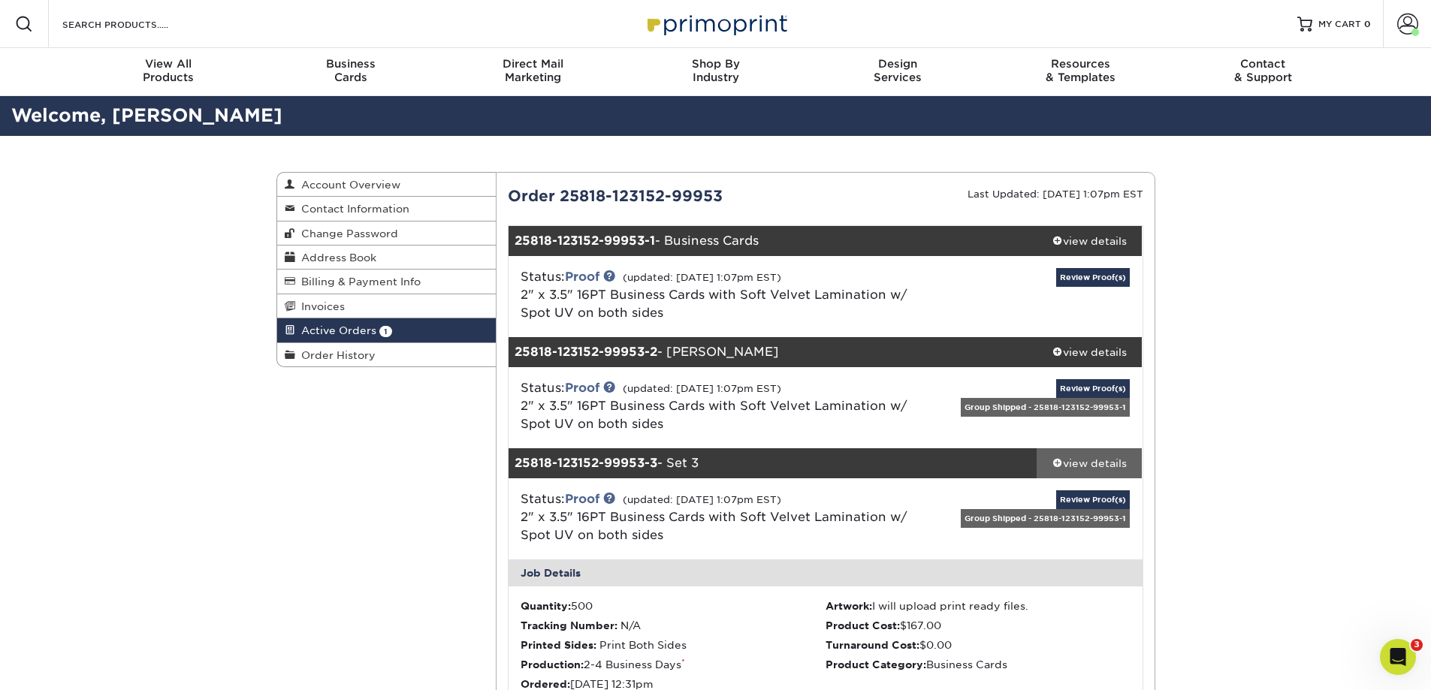
click at [1099, 466] on div "view details" at bounding box center [1089, 463] width 106 height 15
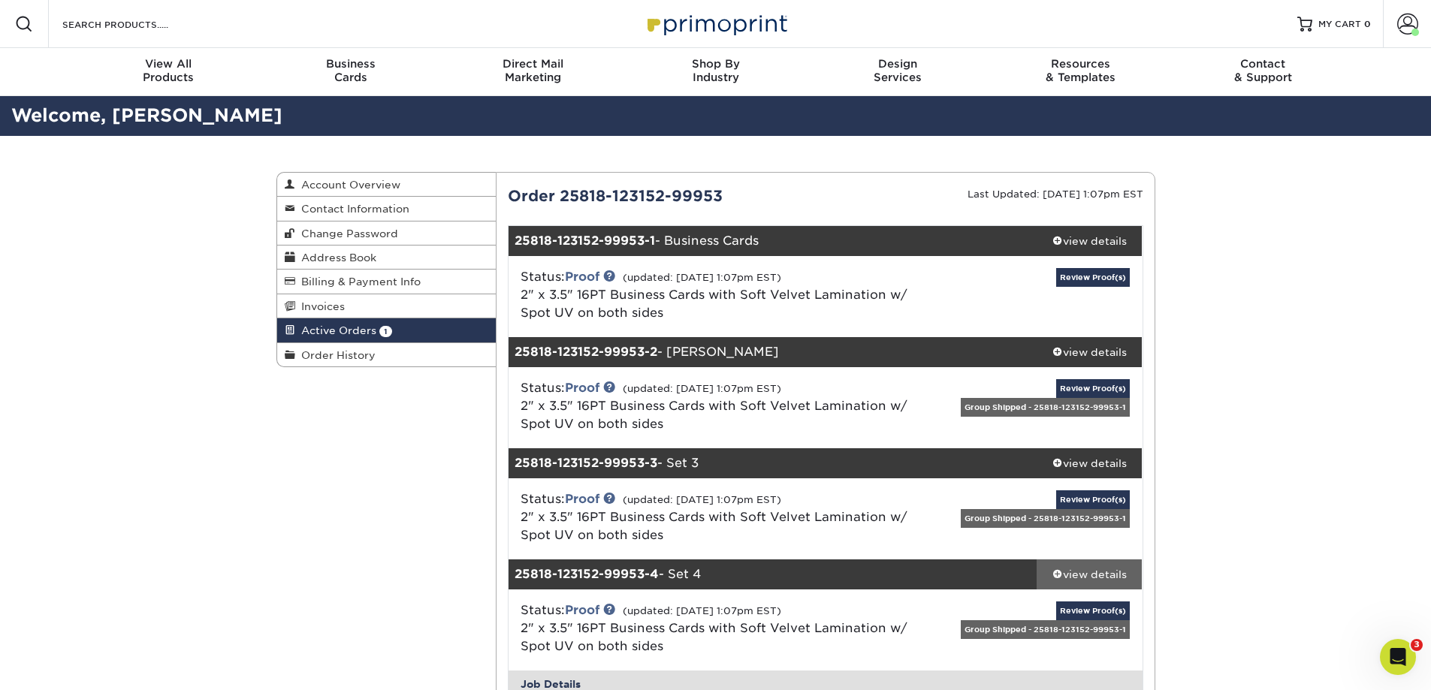
click at [1093, 580] on div "view details" at bounding box center [1089, 574] width 106 height 15
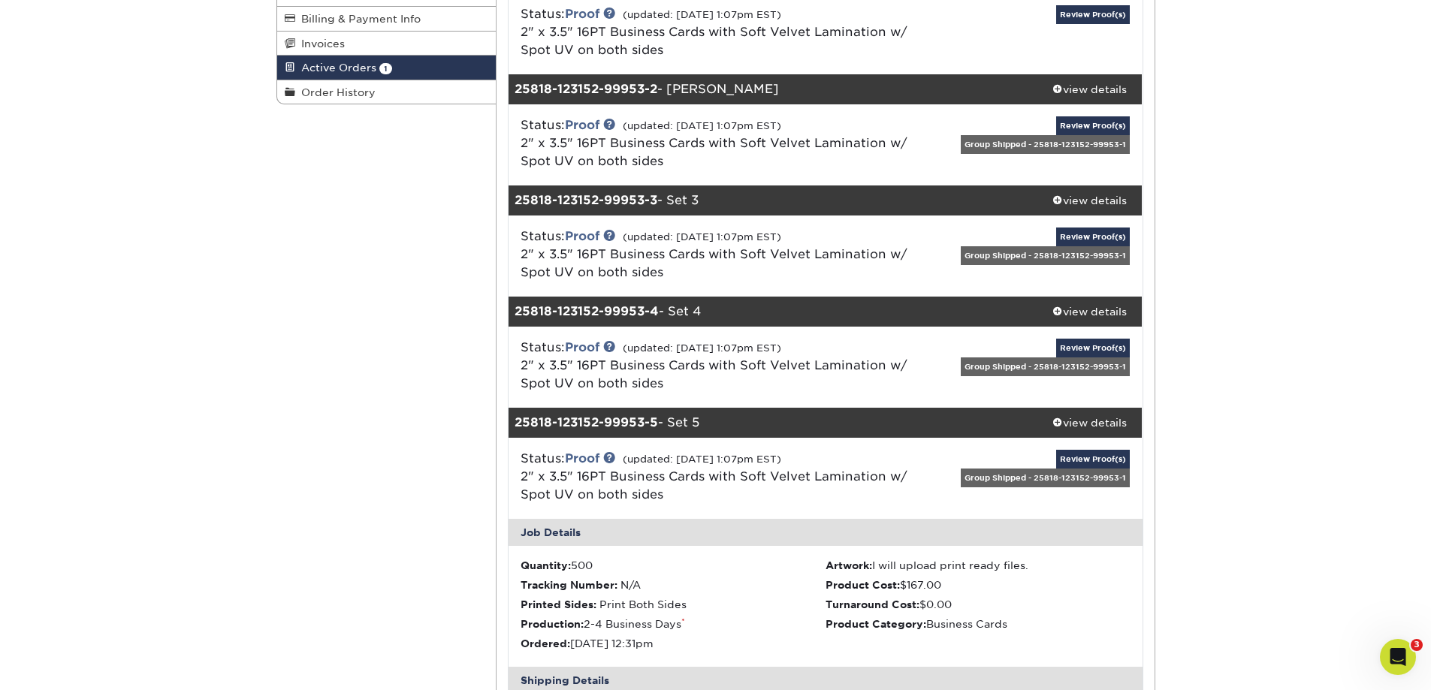
scroll to position [300, 0]
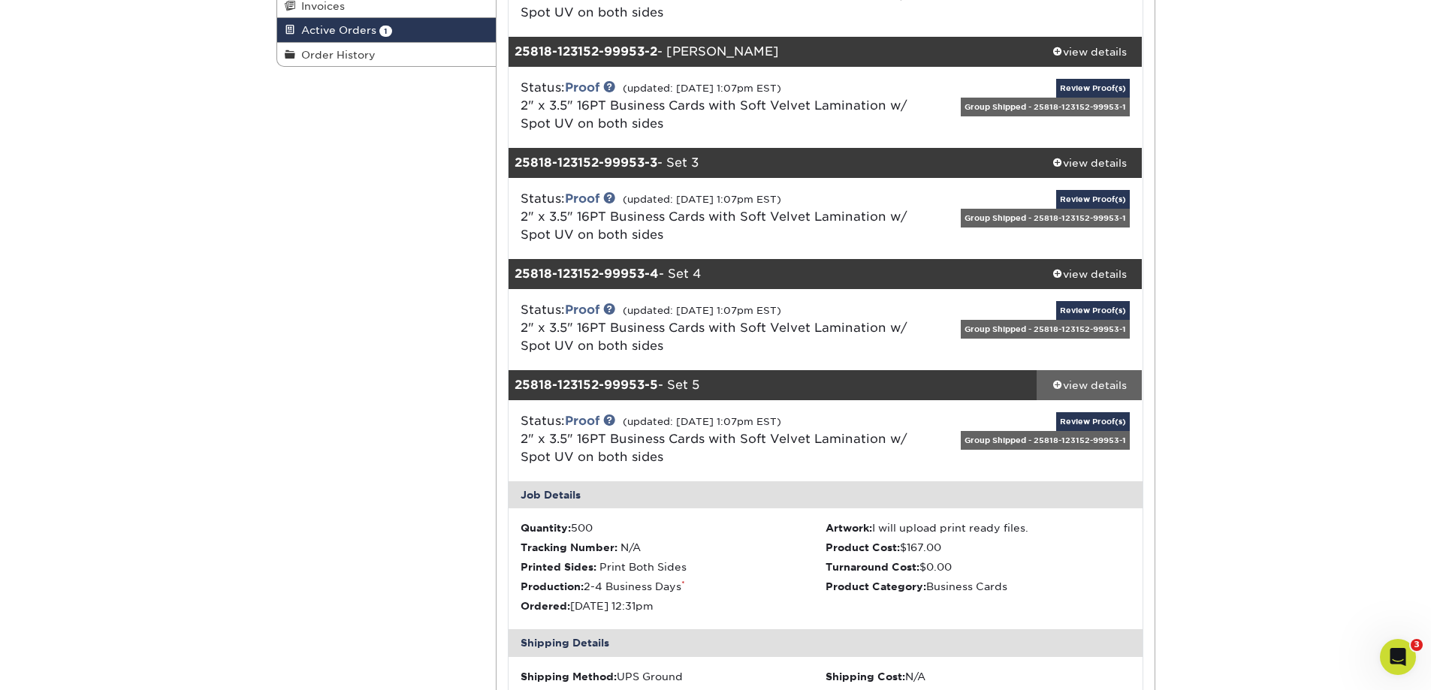
click at [1093, 385] on div "view details" at bounding box center [1089, 385] width 106 height 15
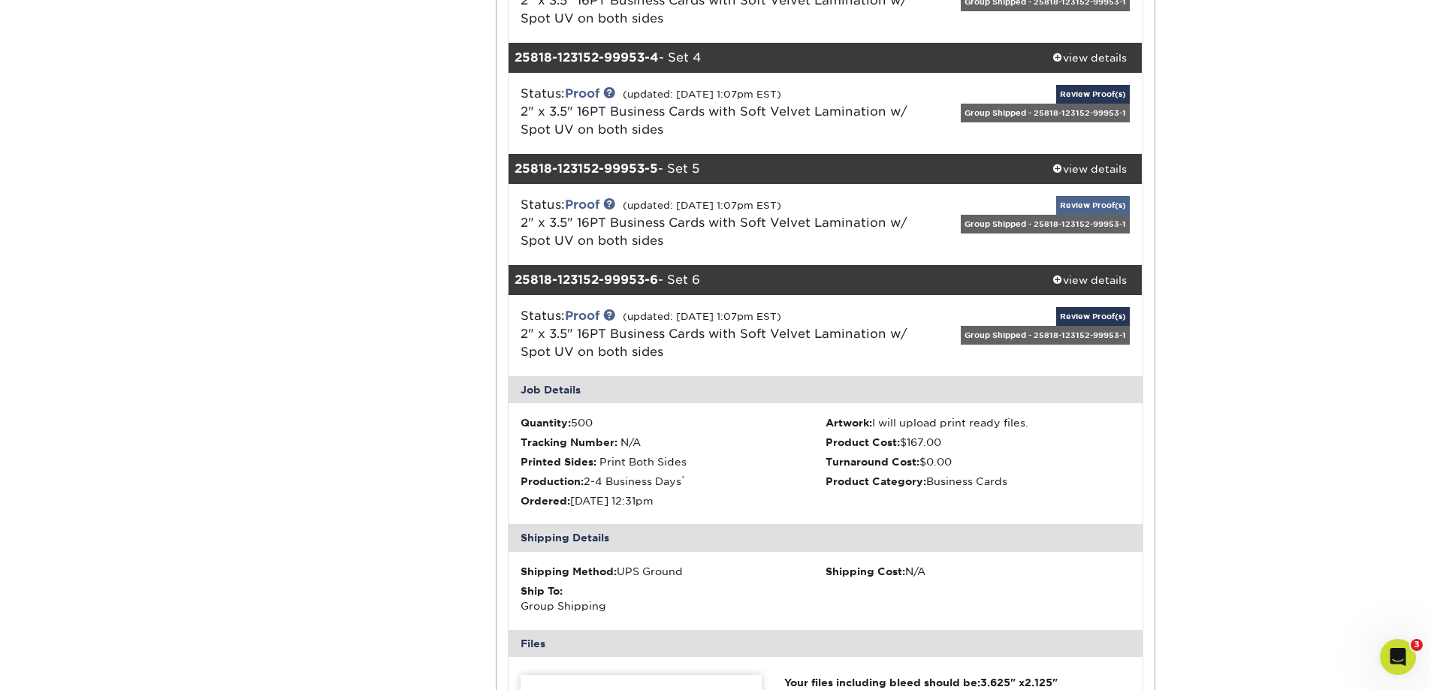
scroll to position [526, 0]
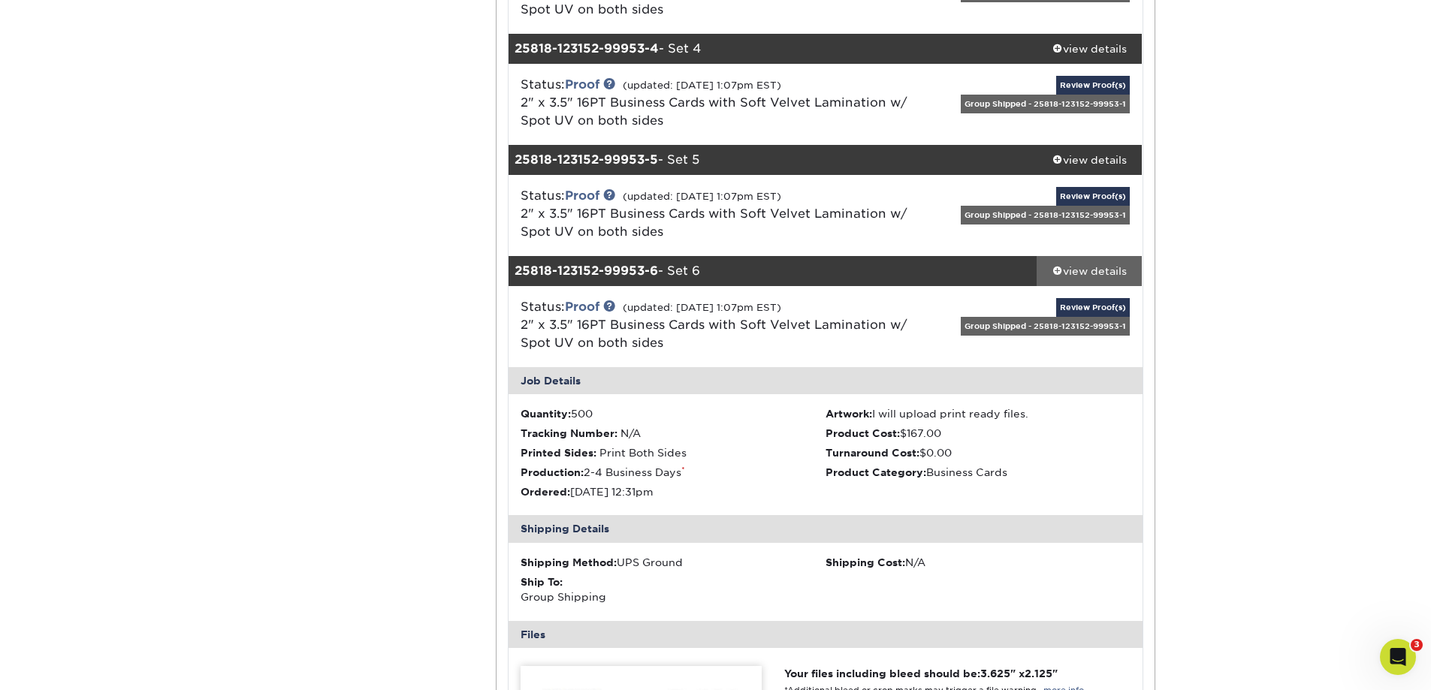
click at [1103, 280] on link "view details" at bounding box center [1089, 271] width 106 height 30
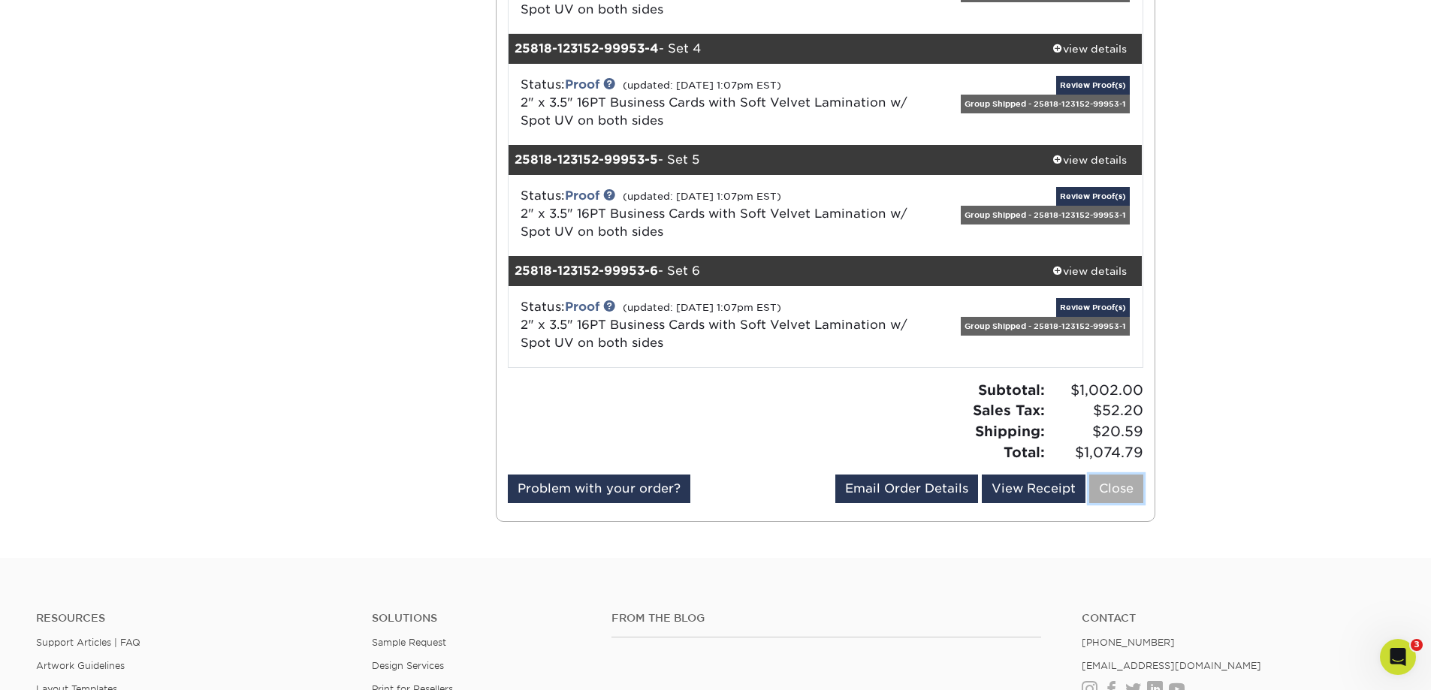
click at [1127, 490] on link "Close" at bounding box center [1116, 489] width 54 height 29
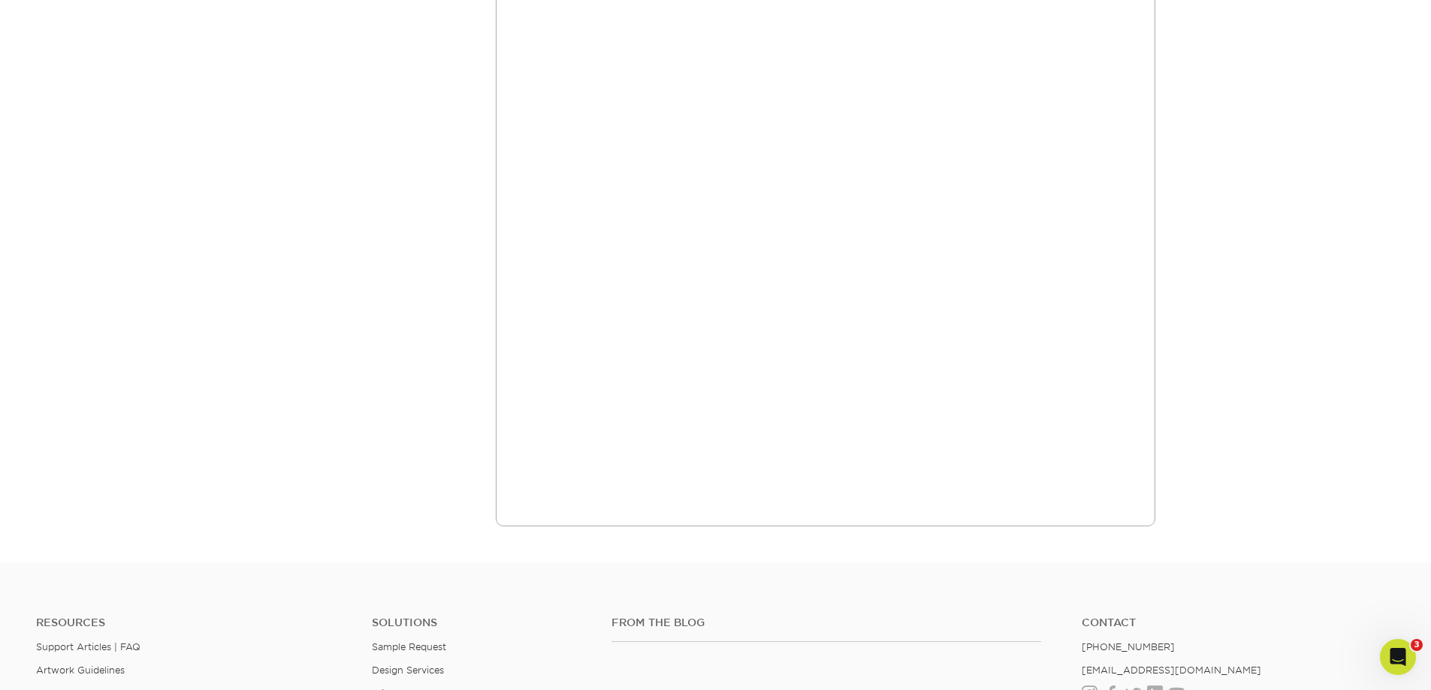
scroll to position [0, 0]
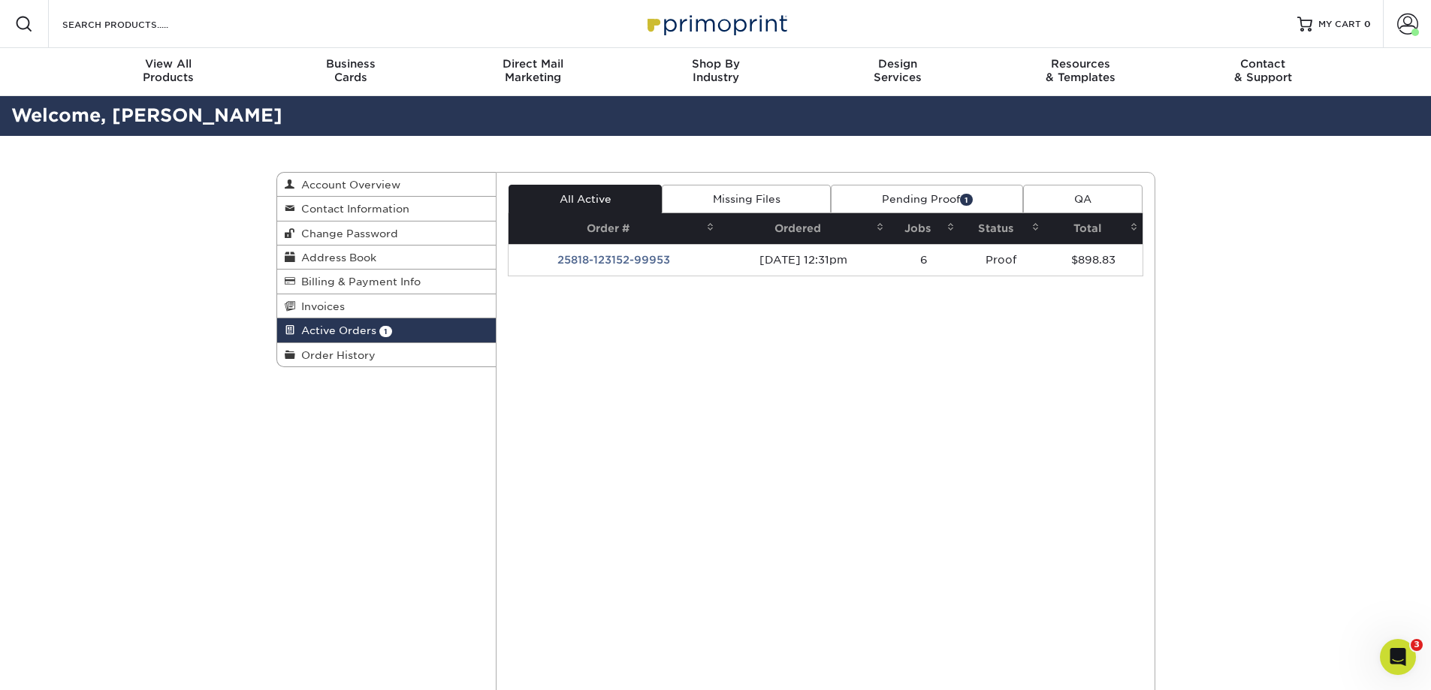
click at [934, 201] on link "Pending Proof 1" at bounding box center [927, 199] width 192 height 29
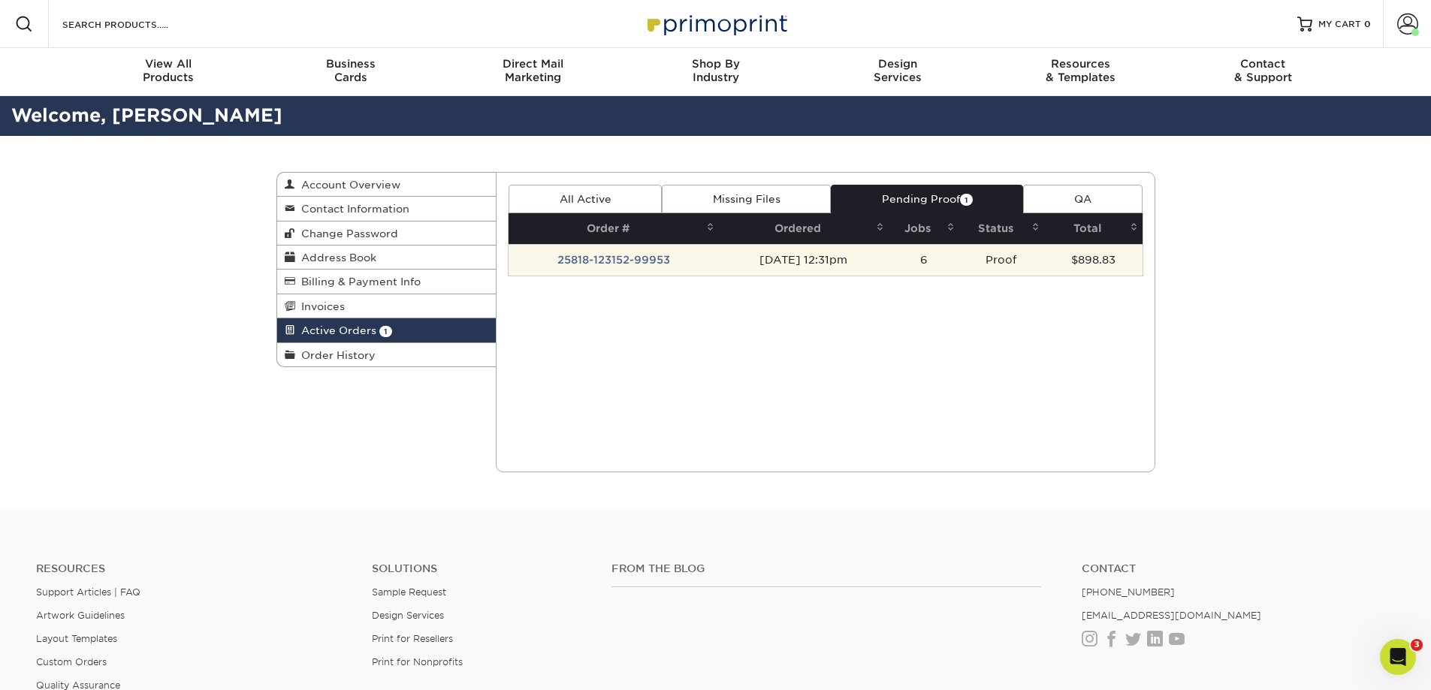
click at [1064, 262] on td "$898.83" at bounding box center [1093, 260] width 98 height 32
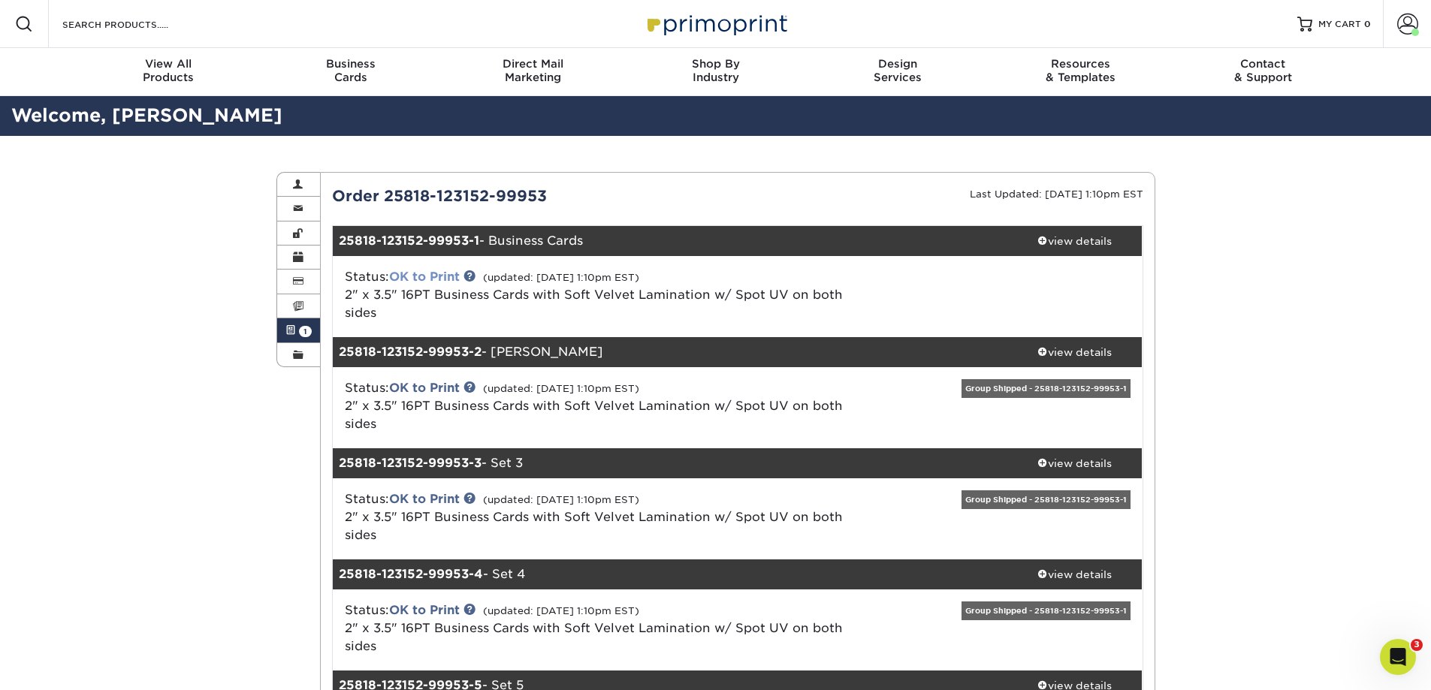
click at [412, 275] on link "OK to Print" at bounding box center [424, 277] width 71 height 14
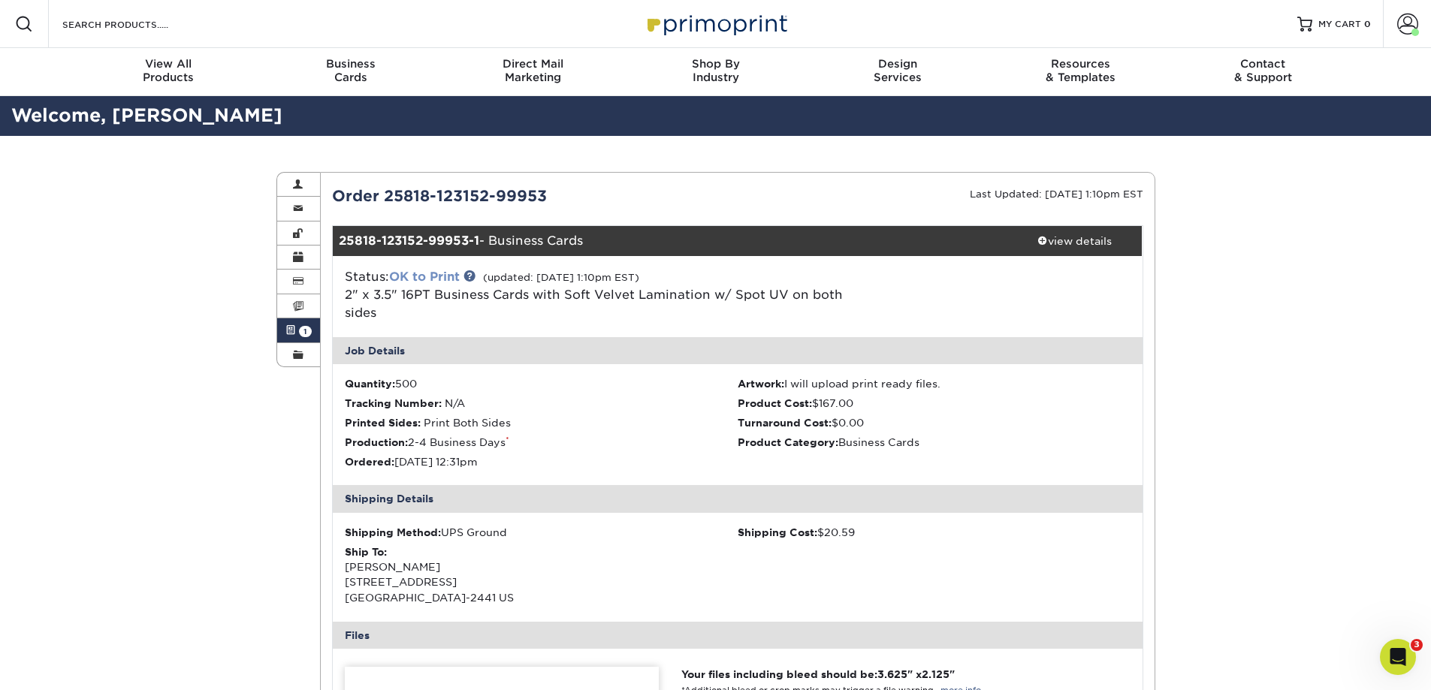
click at [412, 275] on link "OK to Print" at bounding box center [424, 277] width 71 height 14
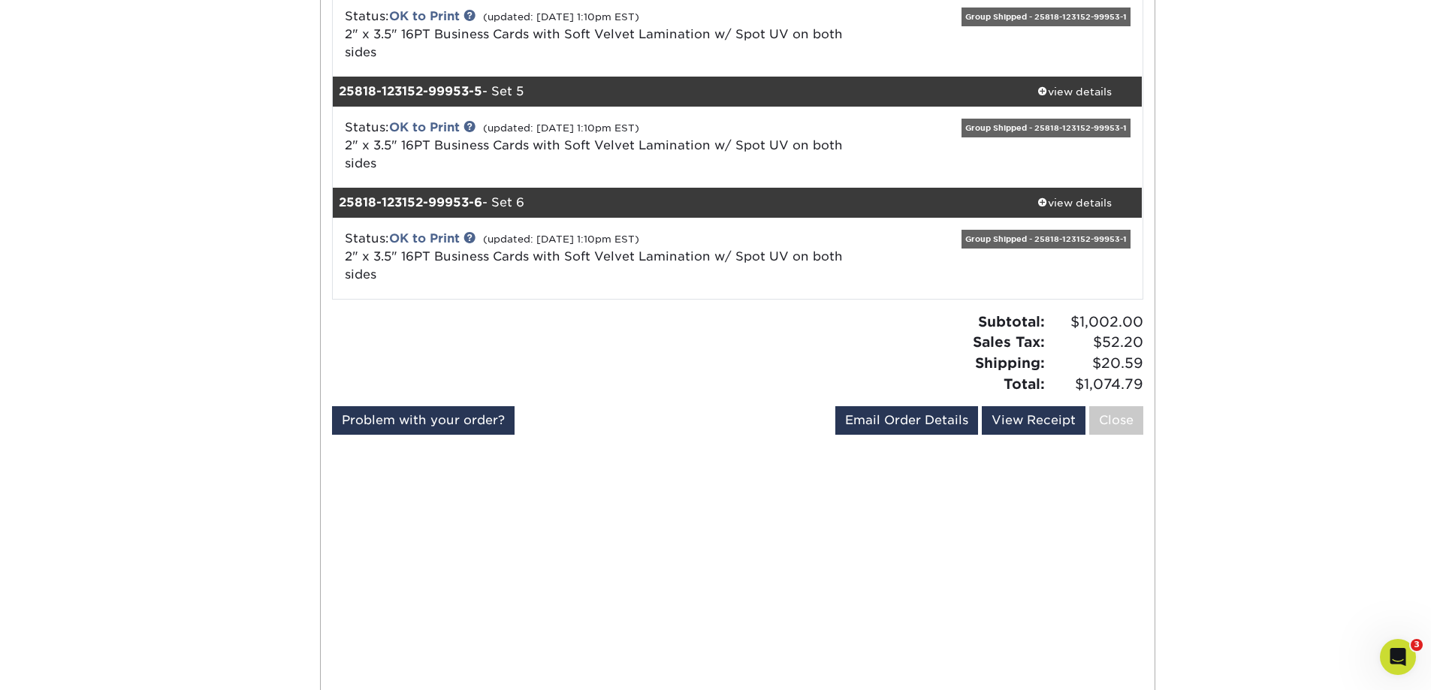
scroll to position [601, 0]
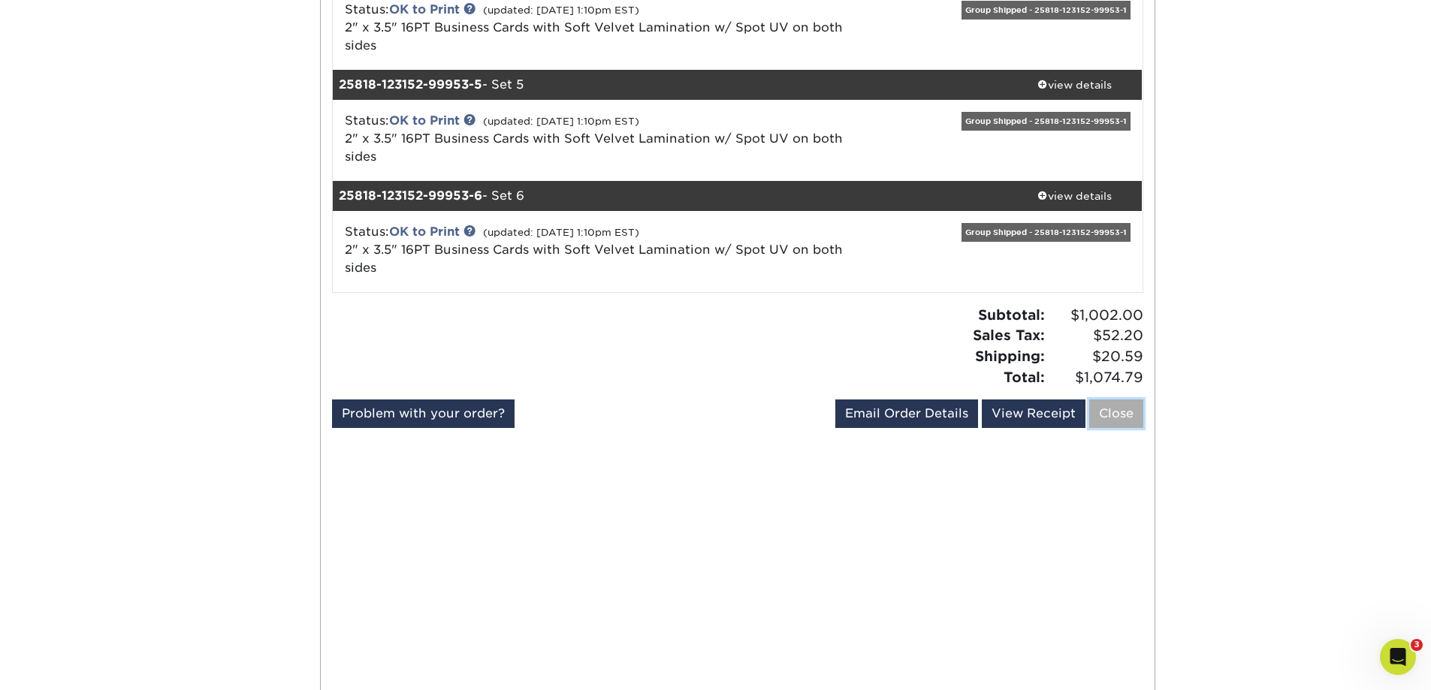
click at [1119, 415] on link "Close" at bounding box center [1116, 414] width 54 height 29
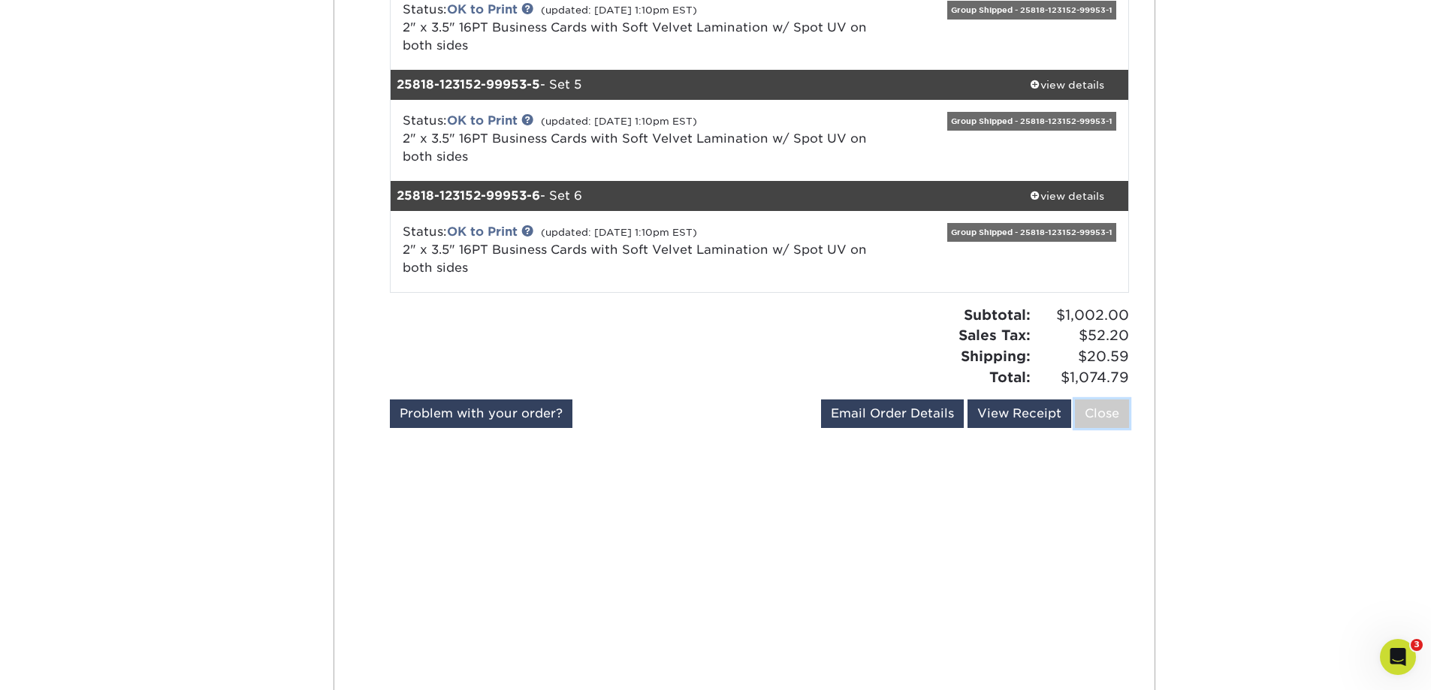
scroll to position [0, 0]
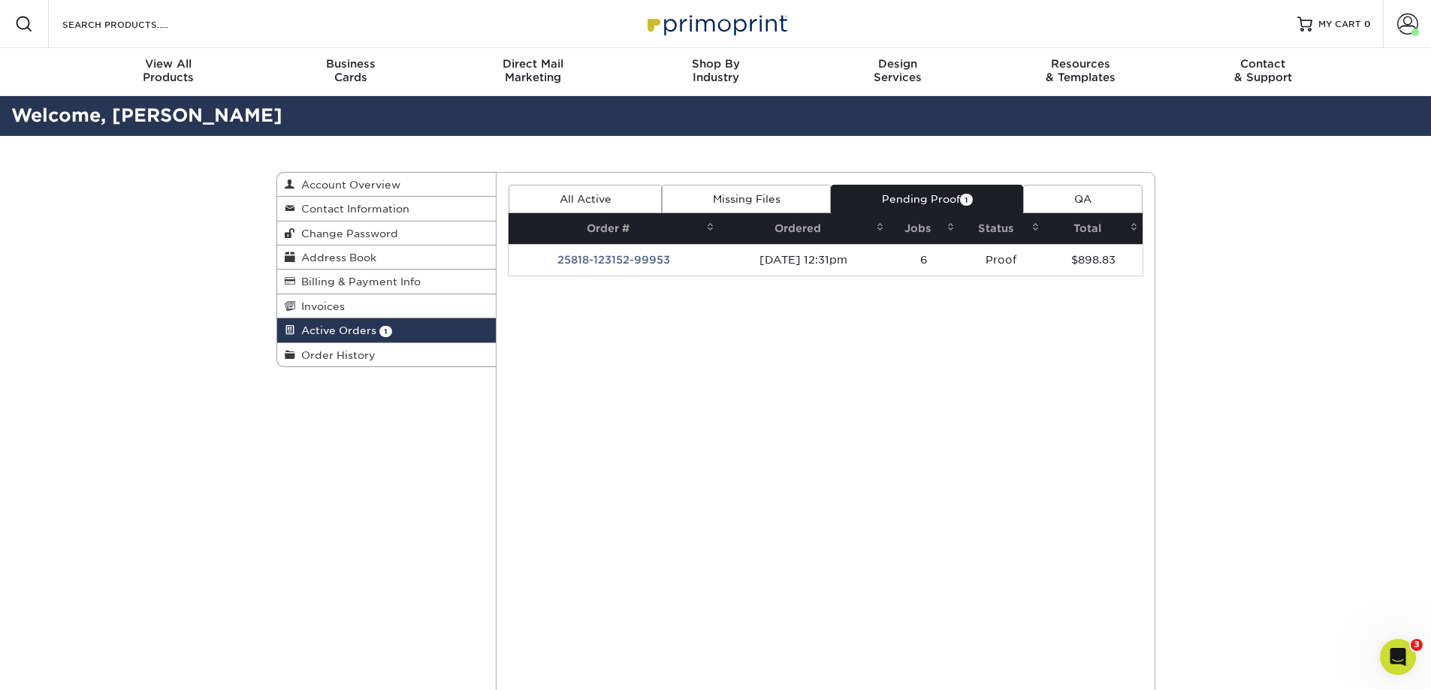
click at [735, 194] on link "Missing Files" at bounding box center [746, 199] width 169 height 29
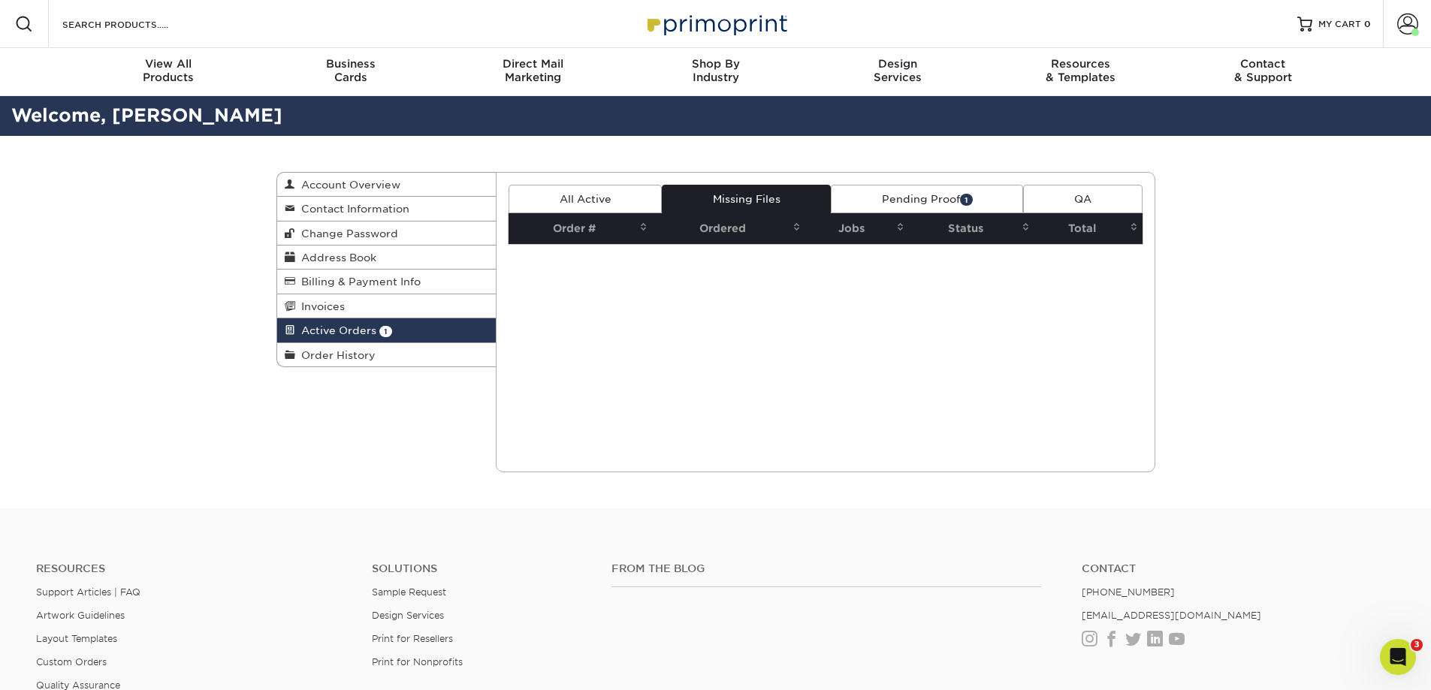
click at [599, 198] on link "All Active" at bounding box center [584, 199] width 153 height 29
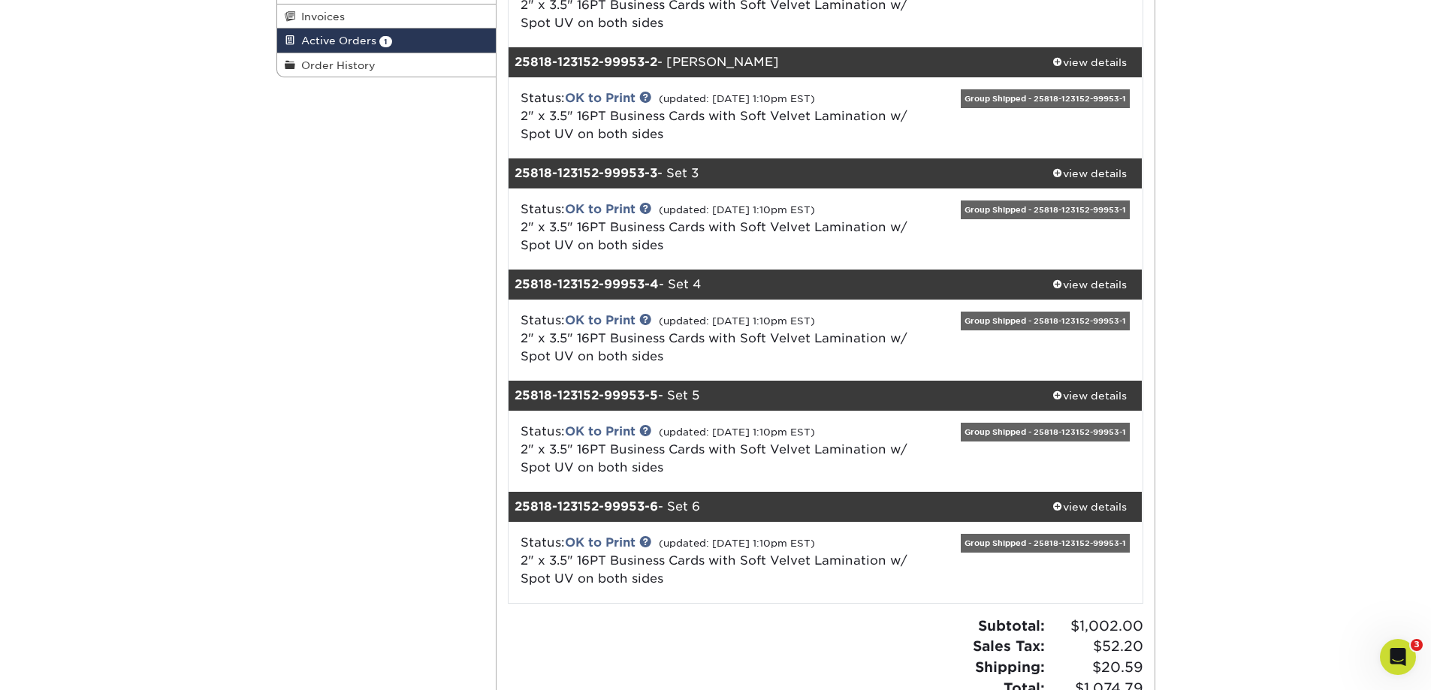
scroll to position [526, 0]
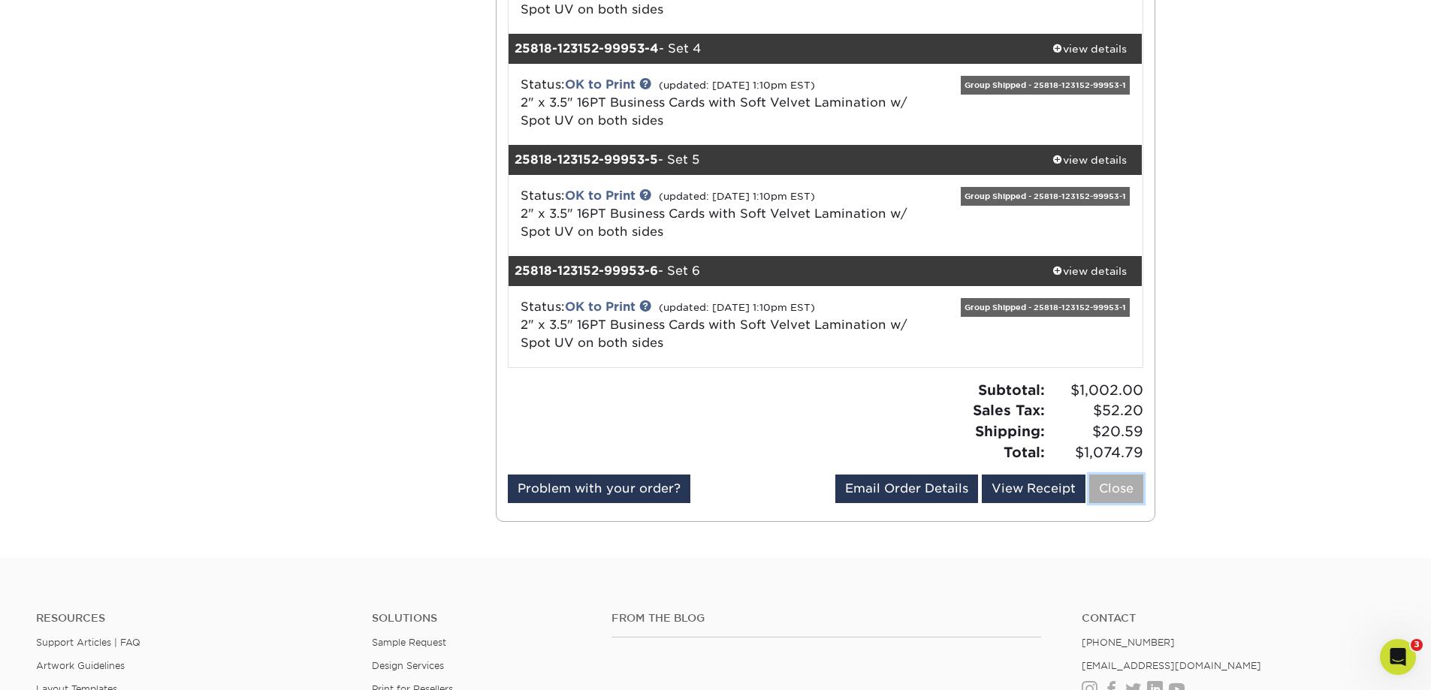
click at [1106, 487] on link "Close" at bounding box center [1116, 489] width 54 height 29
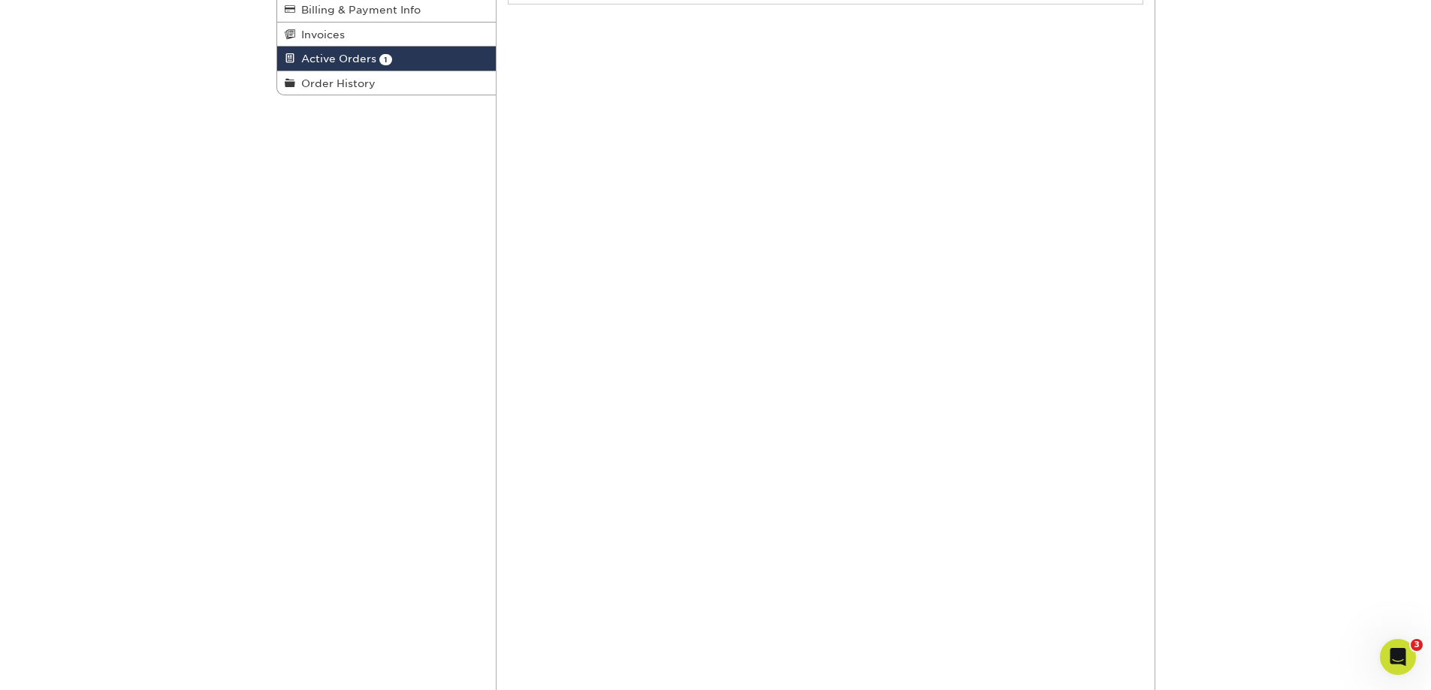
scroll to position [0, 0]
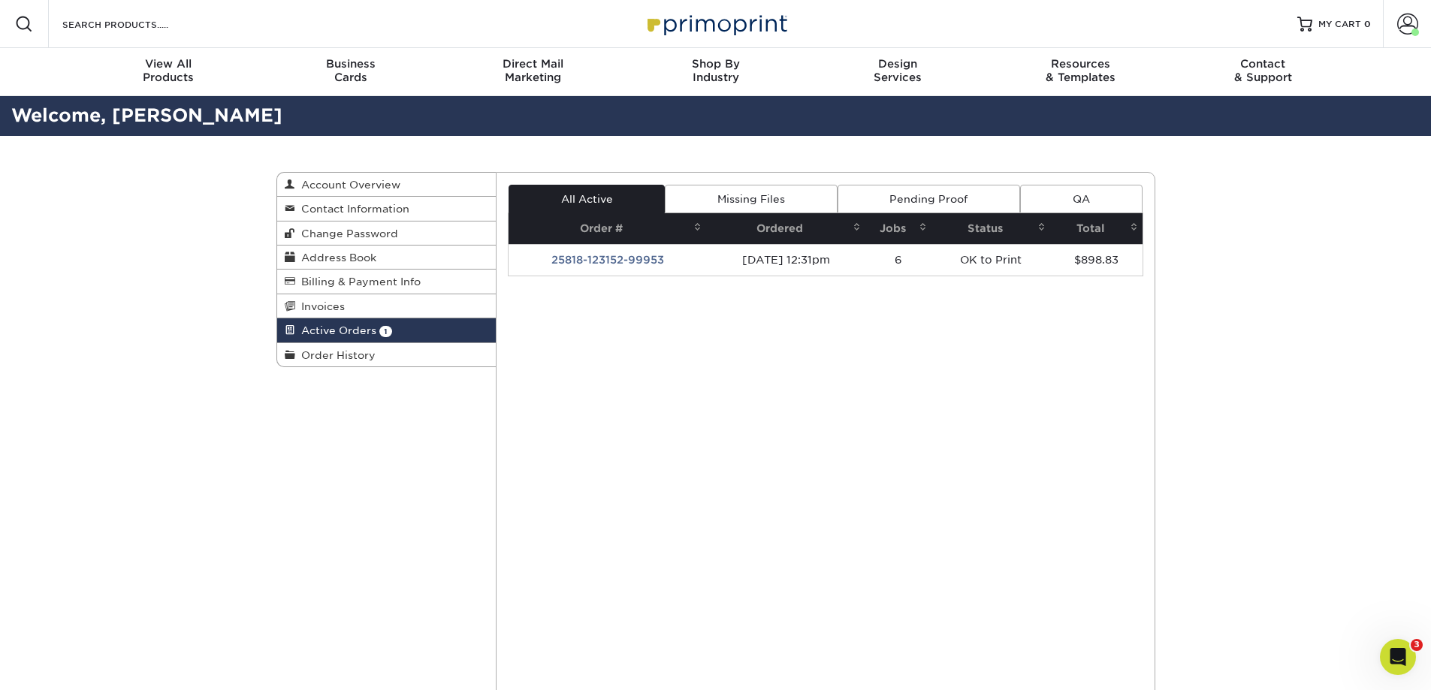
click at [1351, 291] on div "Active Orders Account Overview Contact Information Change Password Address Book…" at bounding box center [715, 610] width 1431 height 948
click at [1232, 273] on div "Active Orders Account Overview Contact Information Change Password Address Book…" at bounding box center [715, 610] width 1431 height 948
click at [1402, 21] on span at bounding box center [1407, 24] width 21 height 21
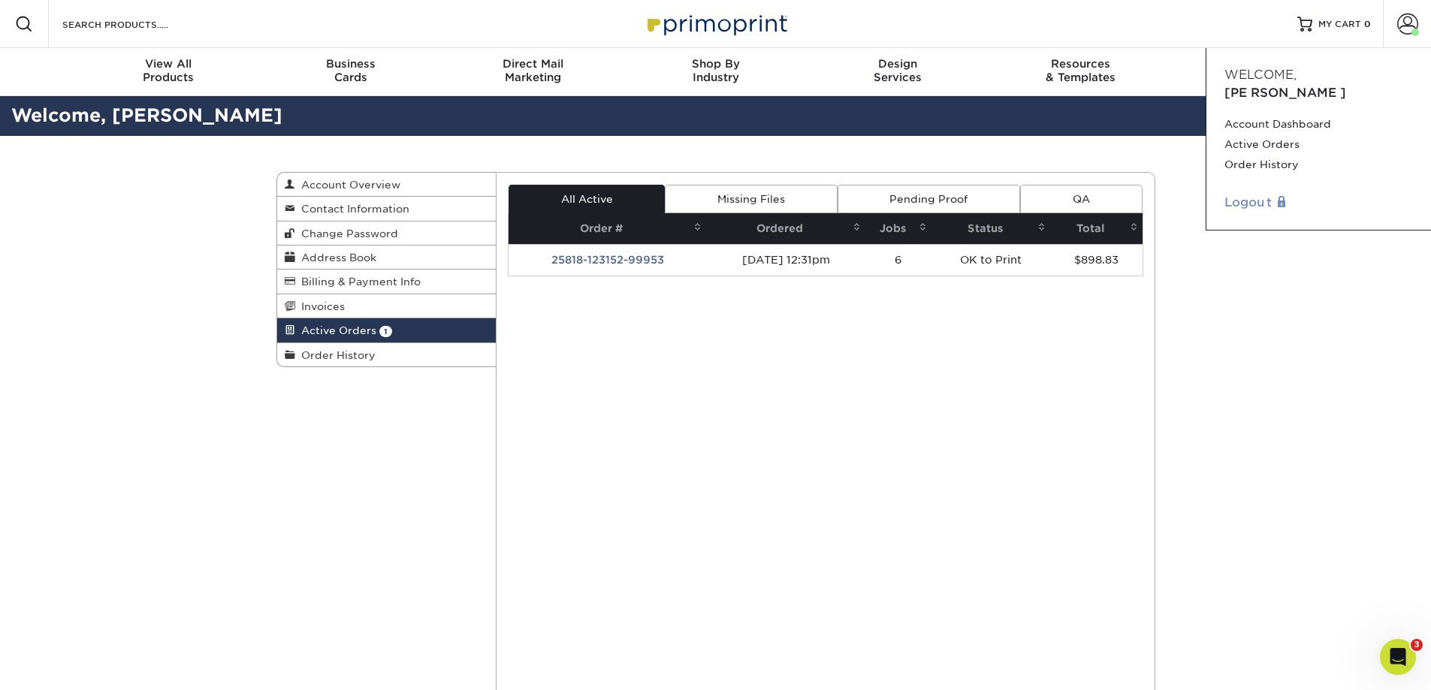
click at [1247, 194] on link "Logout" at bounding box center [1318, 203] width 189 height 18
